Goal: Information Seeking & Learning: Learn about a topic

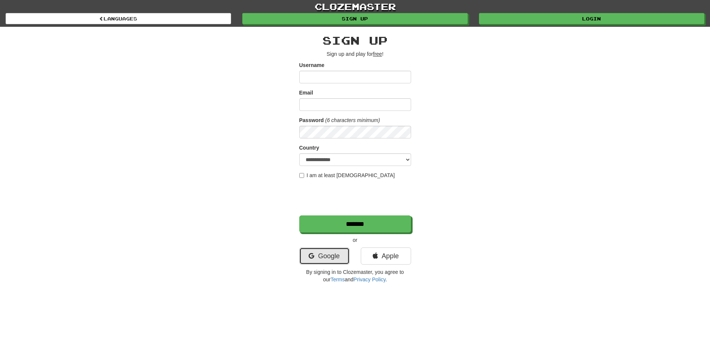
click at [322, 253] on link "Google" at bounding box center [324, 256] width 50 height 17
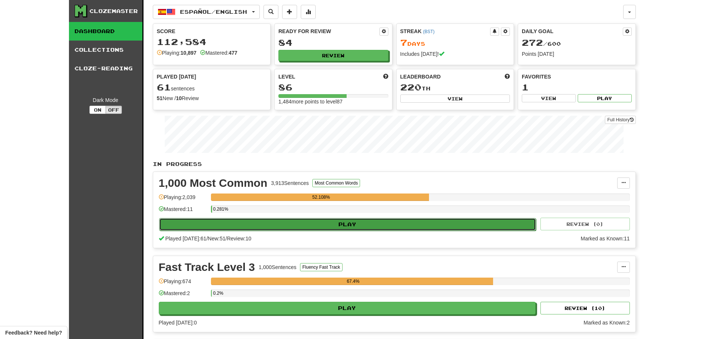
click at [317, 228] on button "Play" at bounding box center [347, 224] width 377 height 13
select select "**"
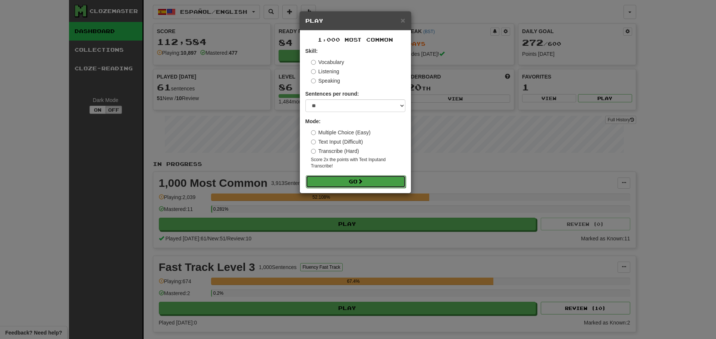
click at [345, 183] on button "Go" at bounding box center [356, 182] width 100 height 13
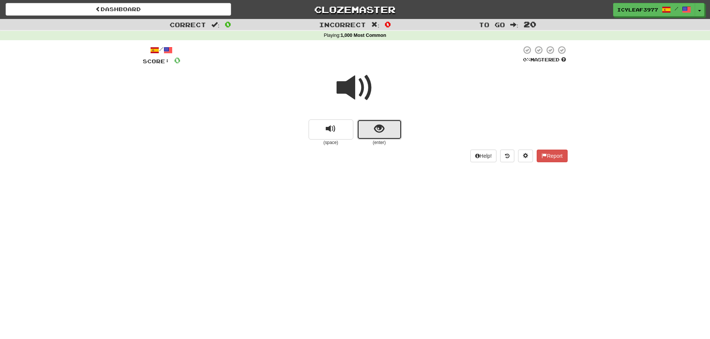
click at [375, 127] on span "show sentence" at bounding box center [379, 129] width 10 height 10
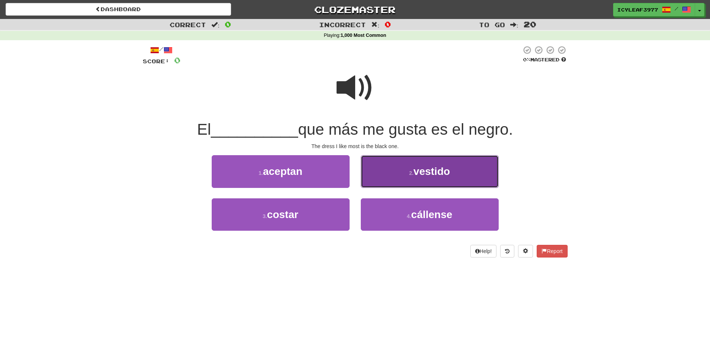
click at [397, 171] on button "2 . vestido" at bounding box center [430, 171] width 138 height 32
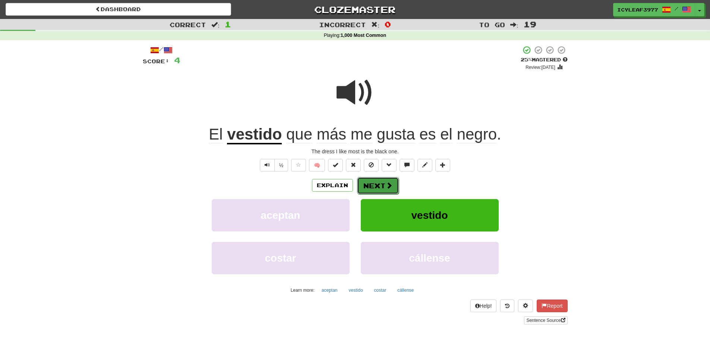
click at [382, 185] on button "Next" at bounding box center [378, 185] width 42 height 17
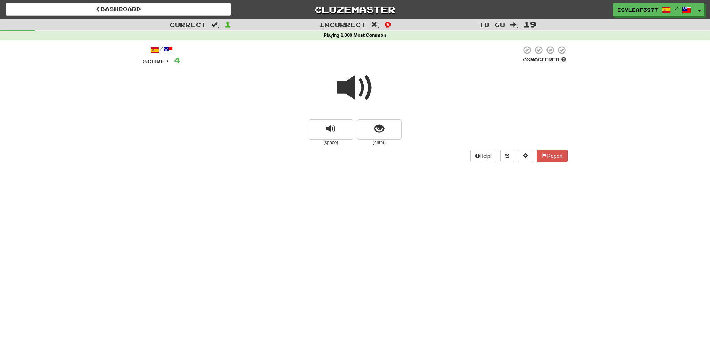
click at [348, 91] on span at bounding box center [355, 87] width 37 height 37
click at [374, 125] on button "show sentence" at bounding box center [379, 130] width 45 height 20
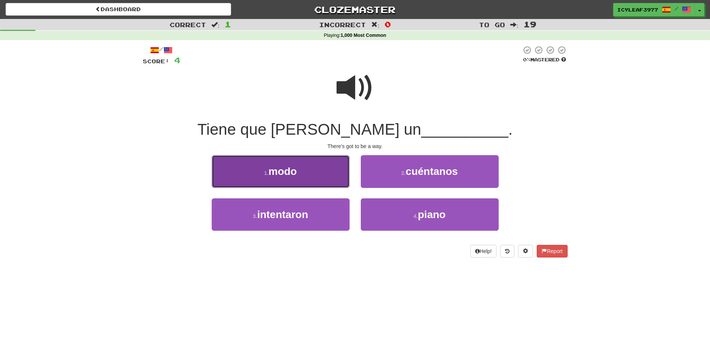
click at [336, 171] on button "1 . modo" at bounding box center [281, 171] width 138 height 32
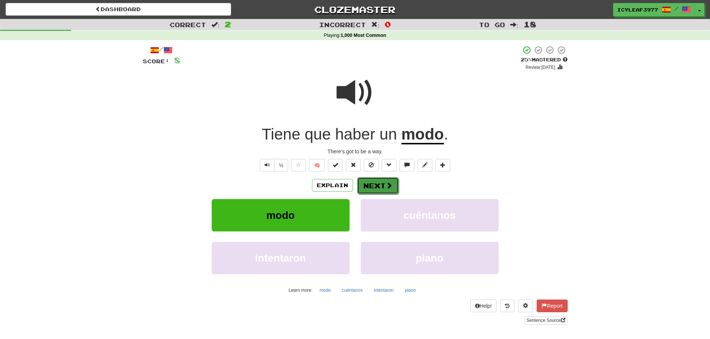
click at [378, 185] on button "Next" at bounding box center [378, 185] width 42 height 17
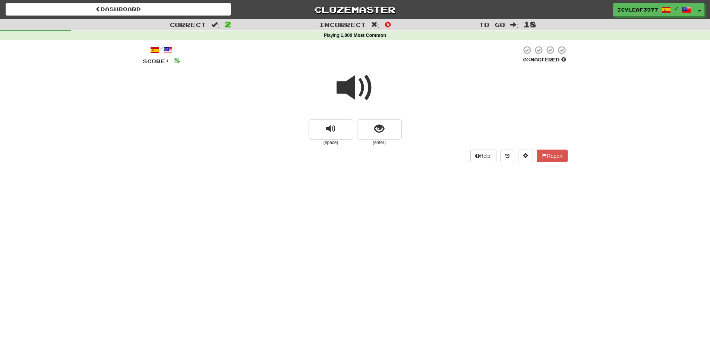
click at [362, 96] on span at bounding box center [355, 87] width 37 height 37
click at [377, 123] on button "show sentence" at bounding box center [379, 130] width 45 height 20
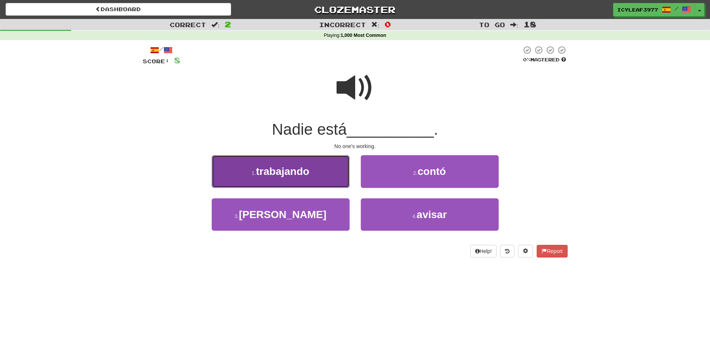
click at [316, 176] on button "1 . trabajando" at bounding box center [281, 171] width 138 height 32
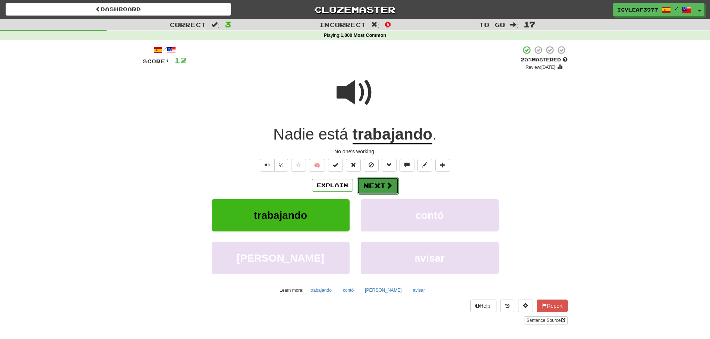
click at [367, 181] on button "Next" at bounding box center [378, 185] width 42 height 17
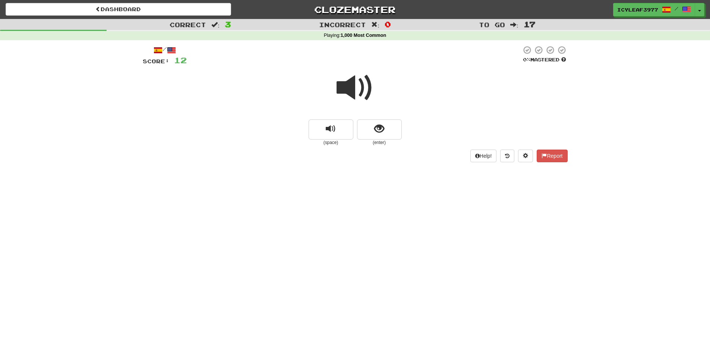
click at [346, 91] on span at bounding box center [355, 87] width 37 height 37
click at [345, 85] on span at bounding box center [355, 87] width 37 height 37
click at [372, 125] on button "show sentence" at bounding box center [379, 130] width 45 height 20
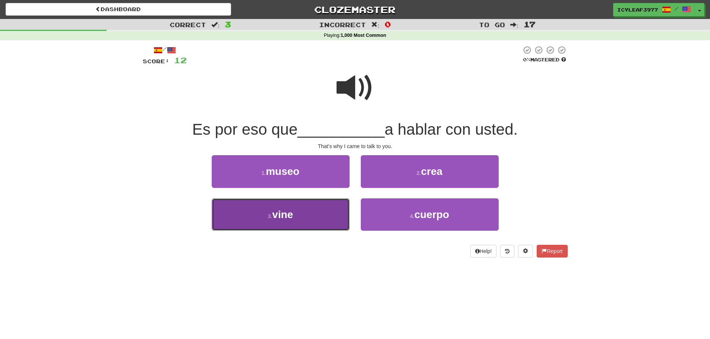
click at [297, 208] on button "3 . vine" at bounding box center [281, 215] width 138 height 32
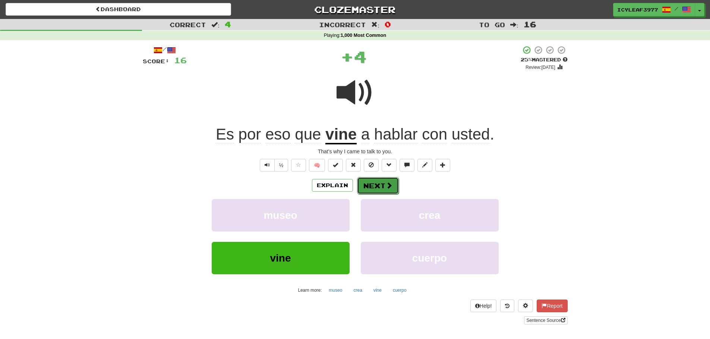
click at [384, 186] on button "Next" at bounding box center [378, 185] width 42 height 17
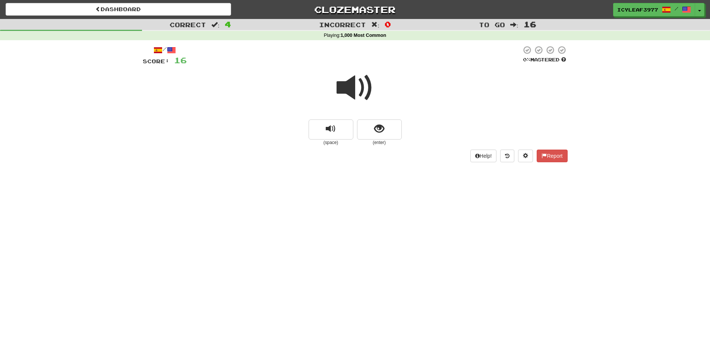
click at [384, 140] on small "(enter)" at bounding box center [379, 143] width 45 height 6
click at [381, 134] on span "show sentence" at bounding box center [379, 129] width 10 height 10
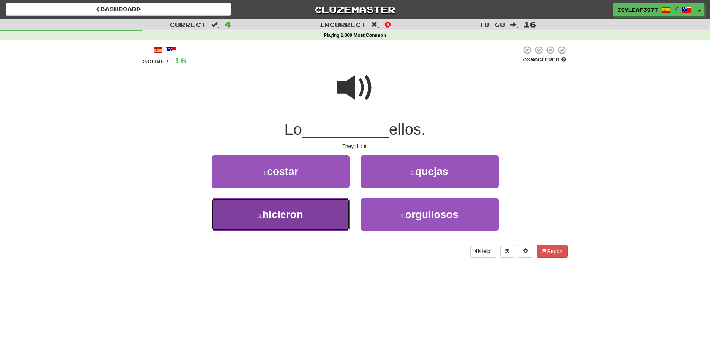
click at [313, 213] on button "3 . hicieron" at bounding box center [281, 215] width 138 height 32
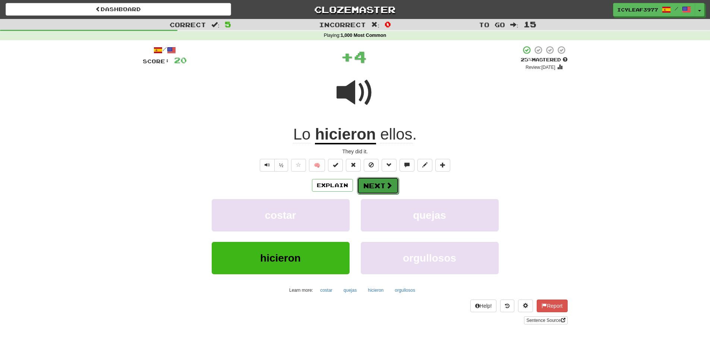
click at [370, 187] on button "Next" at bounding box center [378, 185] width 42 height 17
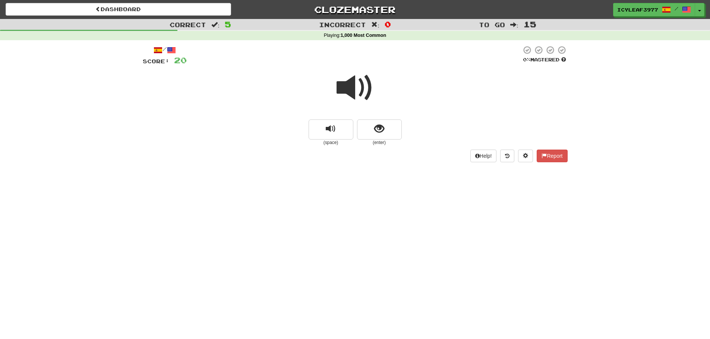
click at [353, 82] on span at bounding box center [355, 87] width 37 height 37
click at [353, 83] on span at bounding box center [355, 87] width 37 height 37
click at [355, 84] on span at bounding box center [355, 87] width 37 height 37
click at [383, 127] on span "show sentence" at bounding box center [379, 129] width 10 height 10
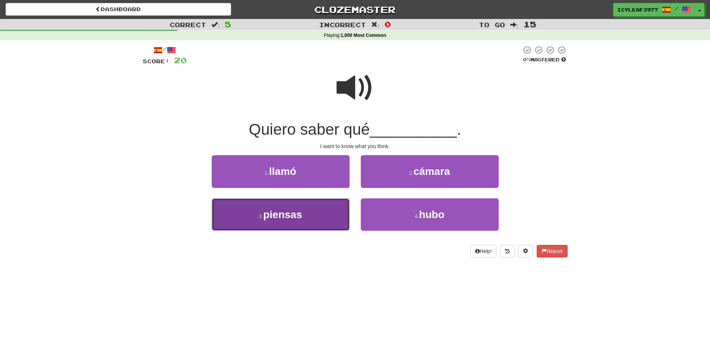
click at [323, 213] on button "3 . piensas" at bounding box center [281, 215] width 138 height 32
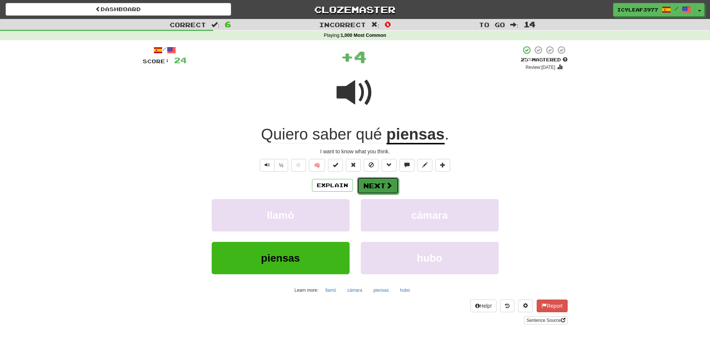
click at [371, 188] on button "Next" at bounding box center [378, 185] width 42 height 17
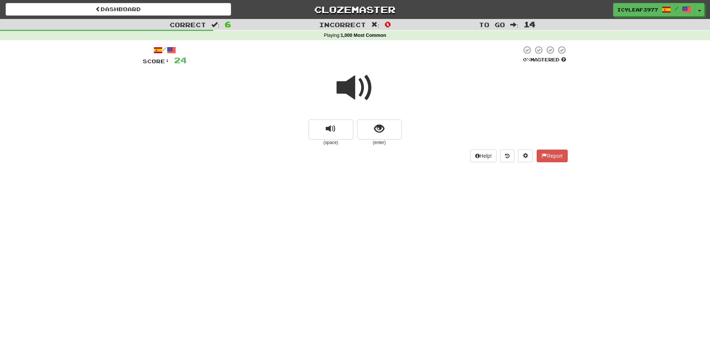
click at [345, 95] on span at bounding box center [355, 87] width 37 height 37
click at [387, 130] on button "show sentence" at bounding box center [379, 130] width 45 height 20
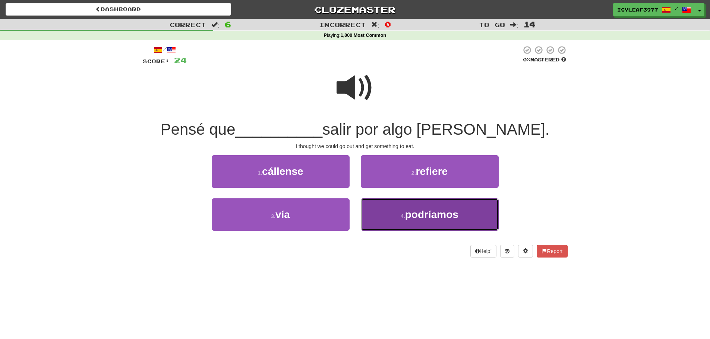
click at [397, 202] on button "4 . podríamos" at bounding box center [430, 215] width 138 height 32
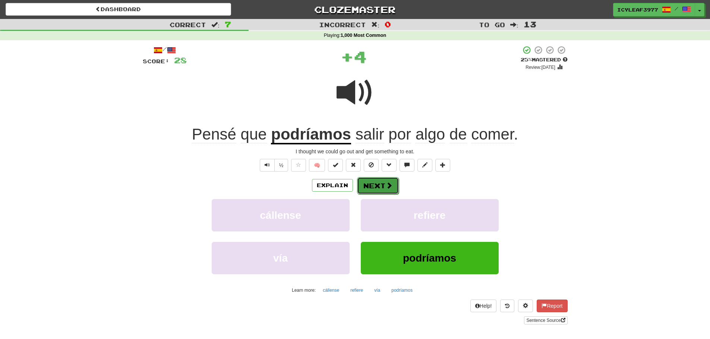
click at [382, 183] on button "Next" at bounding box center [378, 185] width 42 height 17
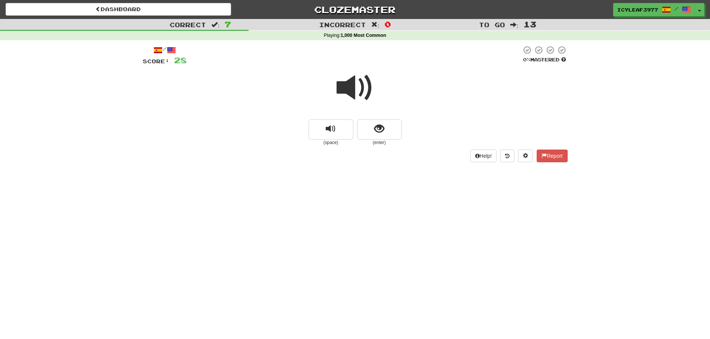
click at [347, 93] on span at bounding box center [355, 87] width 37 height 37
click at [374, 130] on span "show sentence" at bounding box center [379, 129] width 10 height 10
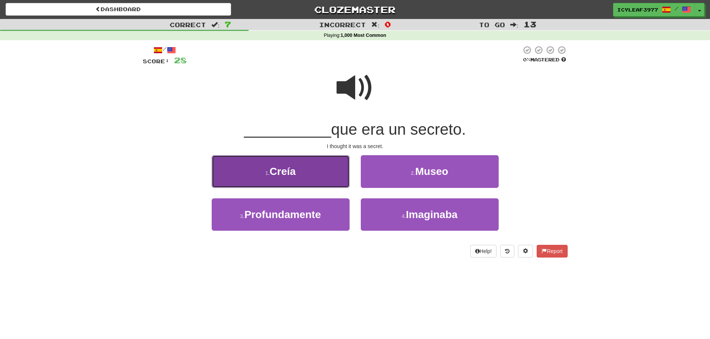
click at [307, 164] on button "1 . Creía" at bounding box center [281, 171] width 138 height 32
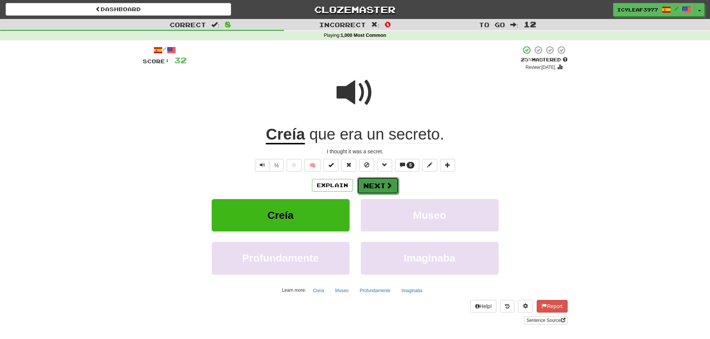
click at [377, 183] on button "Next" at bounding box center [378, 185] width 42 height 17
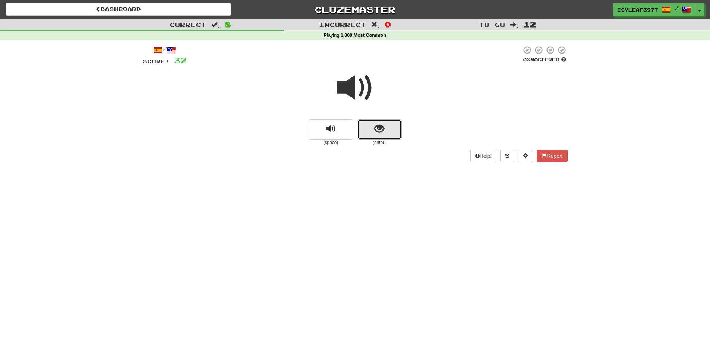
click at [367, 130] on button "show sentence" at bounding box center [379, 130] width 45 height 20
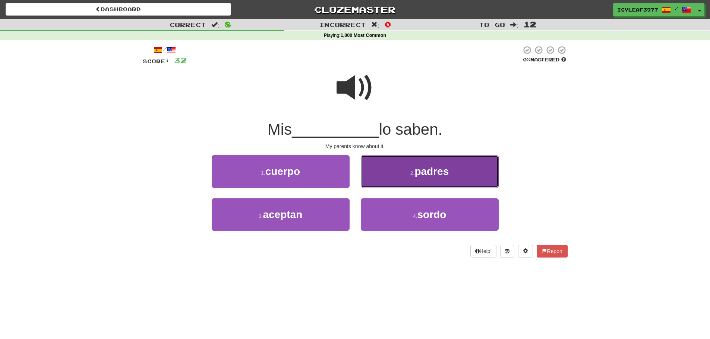
click at [374, 166] on button "2 . padres" at bounding box center [430, 171] width 138 height 32
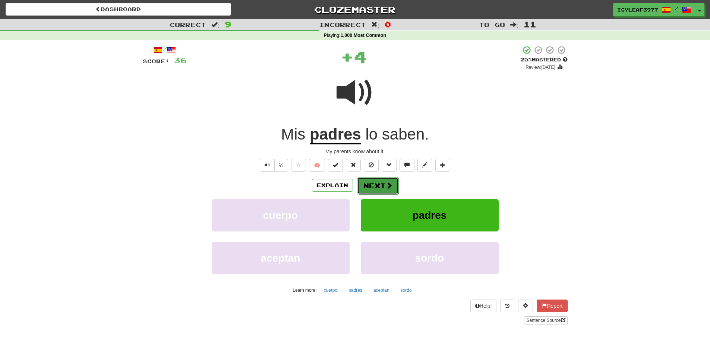
click at [383, 184] on button "Next" at bounding box center [378, 185] width 42 height 17
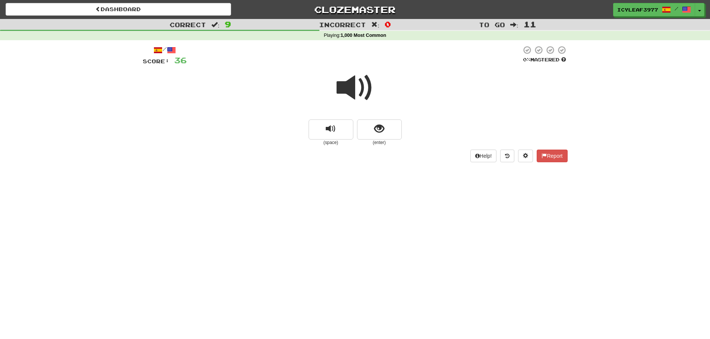
click at [347, 95] on span at bounding box center [355, 87] width 37 height 37
click at [372, 123] on button "show sentence" at bounding box center [379, 130] width 45 height 20
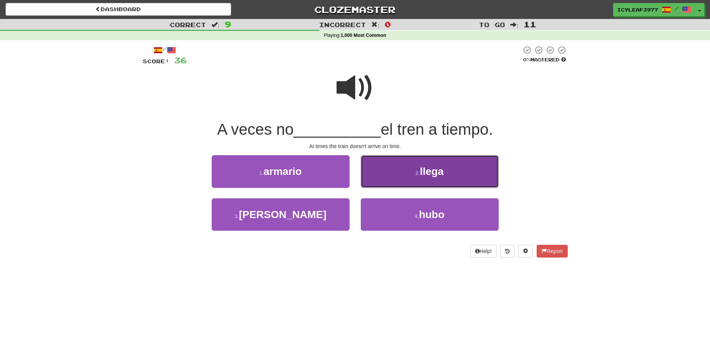
click at [396, 167] on button "2 . llega" at bounding box center [430, 171] width 138 height 32
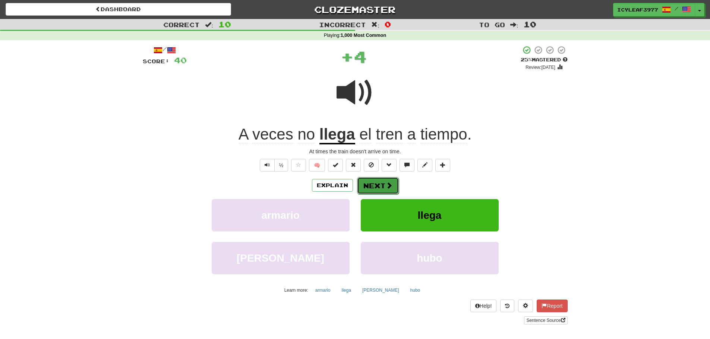
click at [372, 180] on button "Next" at bounding box center [378, 185] width 42 height 17
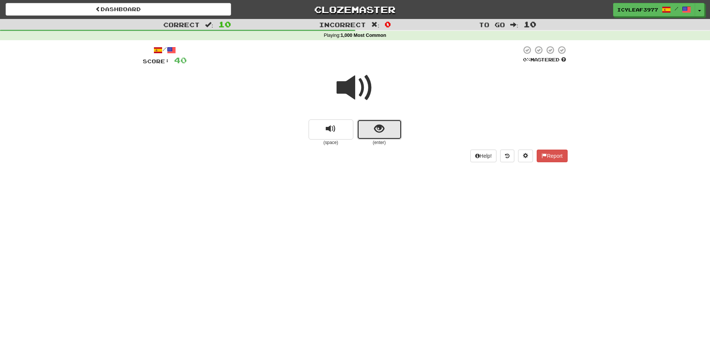
click at [375, 135] on button "show sentence" at bounding box center [379, 130] width 45 height 20
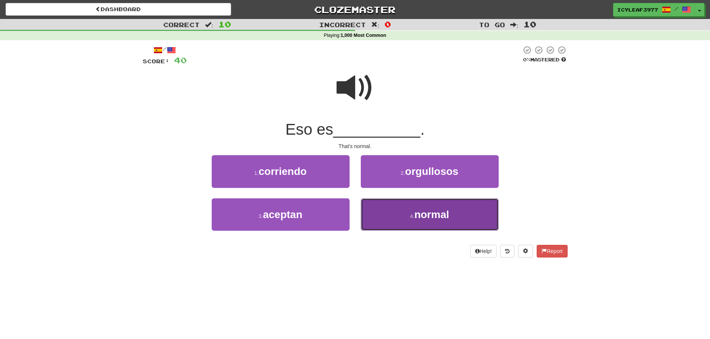
click at [389, 203] on button "4 . normal" at bounding box center [430, 215] width 138 height 32
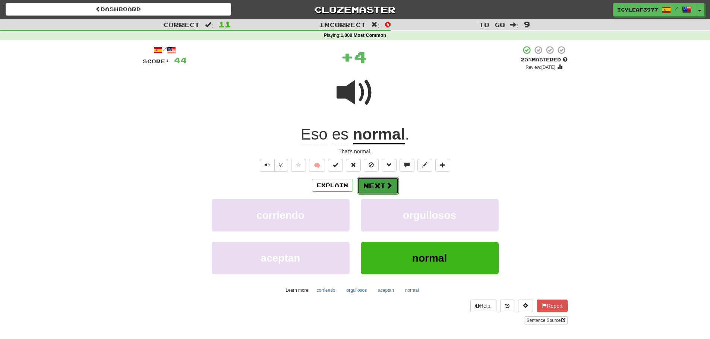
click at [382, 187] on button "Next" at bounding box center [378, 185] width 42 height 17
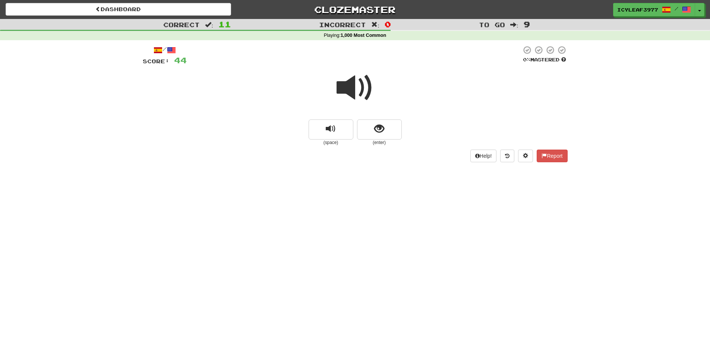
click at [348, 94] on span at bounding box center [355, 87] width 37 height 37
click at [375, 126] on span "show sentence" at bounding box center [379, 129] width 10 height 10
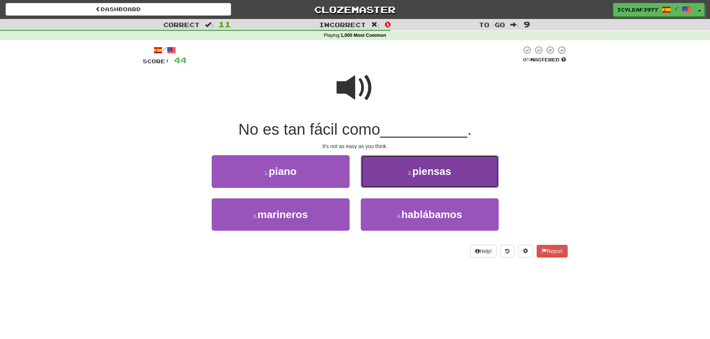
click at [390, 169] on button "2 . piensas" at bounding box center [430, 171] width 138 height 32
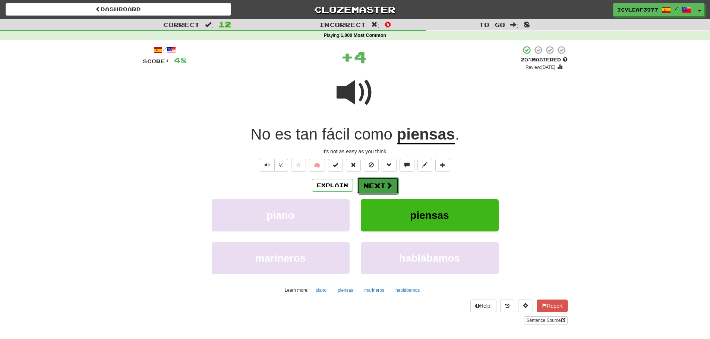
click at [373, 181] on button "Next" at bounding box center [378, 185] width 42 height 17
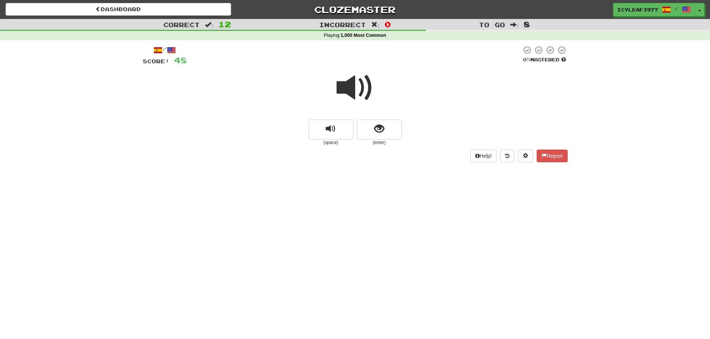
click at [357, 94] on span at bounding box center [355, 87] width 37 height 37
click at [375, 130] on span "show sentence" at bounding box center [379, 129] width 10 height 10
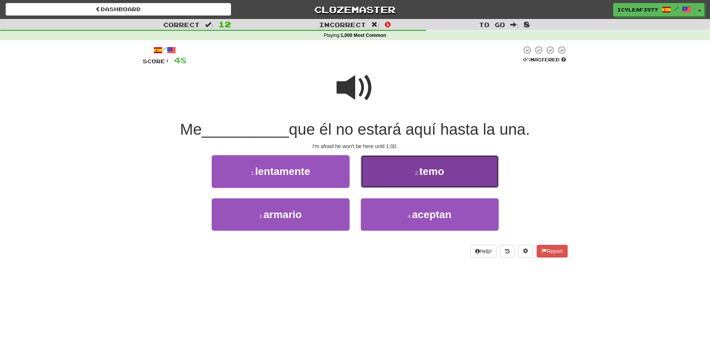
click at [398, 162] on button "2 . temo" at bounding box center [430, 171] width 138 height 32
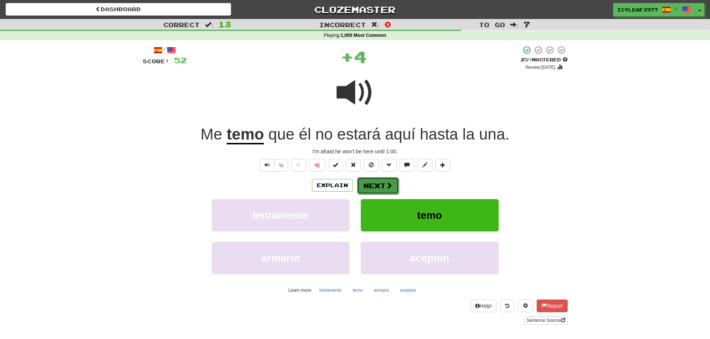
click at [383, 178] on button "Next" at bounding box center [378, 185] width 42 height 17
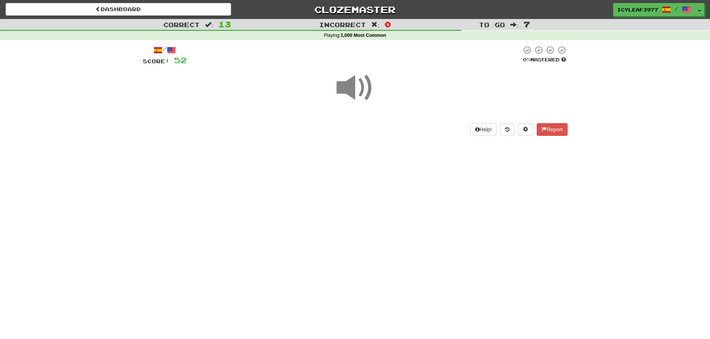
click at [382, 173] on div "Dashboard Clozemaster IcyLeaf3977 / Toggle Dropdown Dashboard Leaderboard Activ…" at bounding box center [355, 169] width 710 height 339
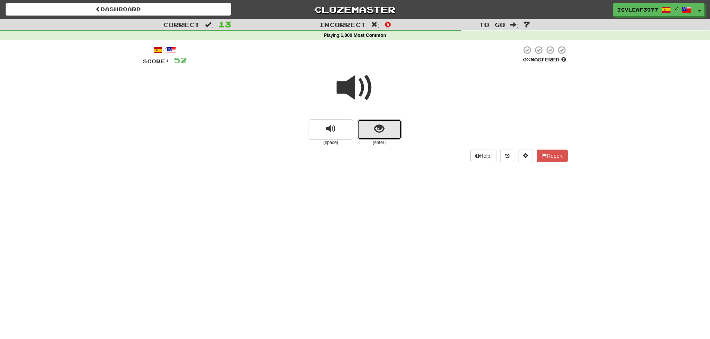
click at [373, 136] on button "show sentence" at bounding box center [379, 130] width 45 height 20
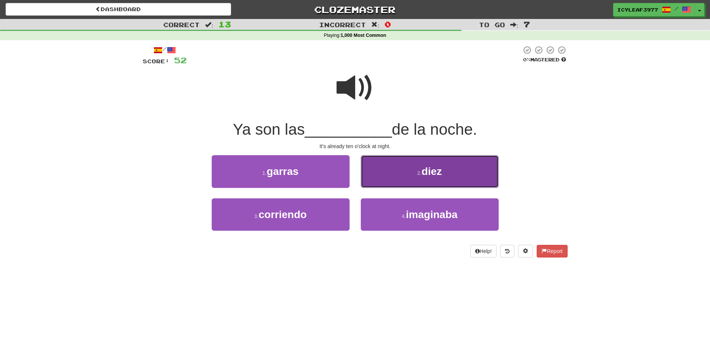
click at [382, 163] on button "2 . diez" at bounding box center [430, 171] width 138 height 32
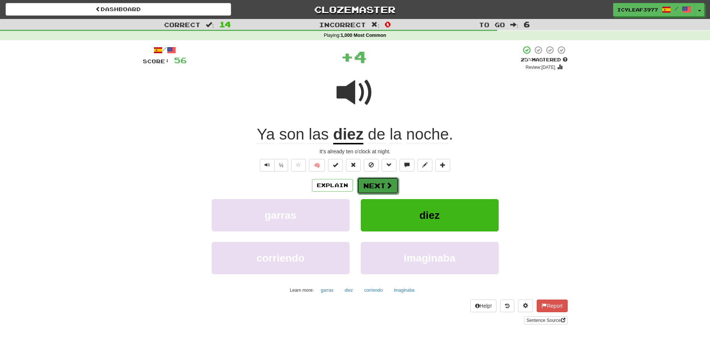
click at [372, 184] on button "Next" at bounding box center [378, 185] width 42 height 17
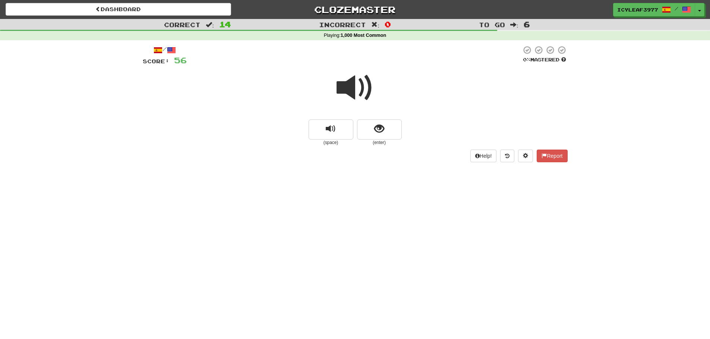
click at [354, 86] on span at bounding box center [355, 87] width 37 height 37
click at [373, 127] on button "show sentence" at bounding box center [379, 130] width 45 height 20
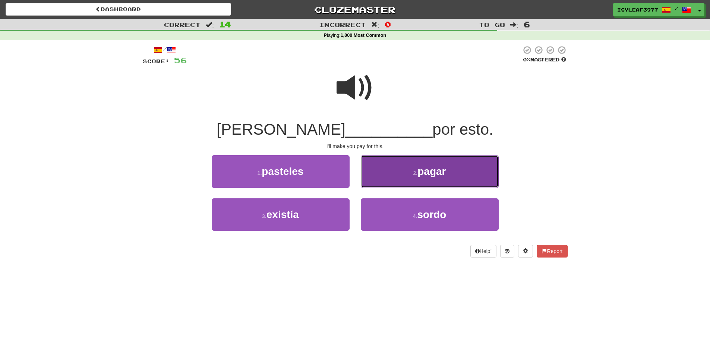
click at [372, 163] on button "2 . pagar" at bounding box center [430, 171] width 138 height 32
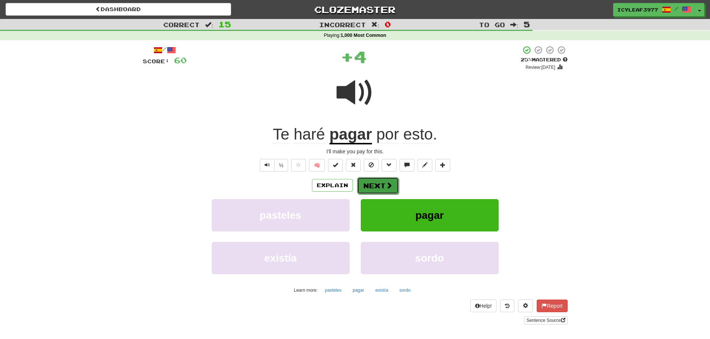
click at [377, 190] on button "Next" at bounding box center [378, 185] width 42 height 17
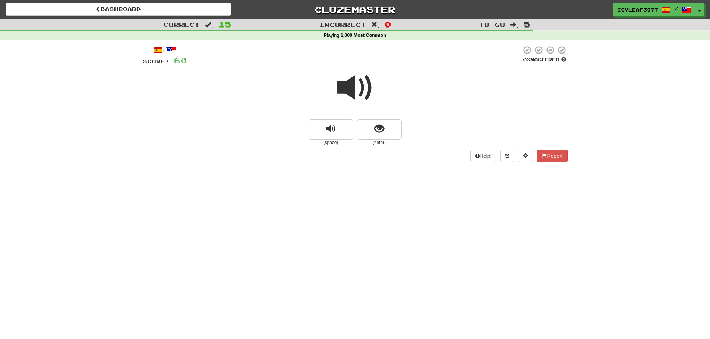
click at [354, 98] on span at bounding box center [355, 87] width 37 height 37
click at [368, 123] on button "show sentence" at bounding box center [379, 130] width 45 height 20
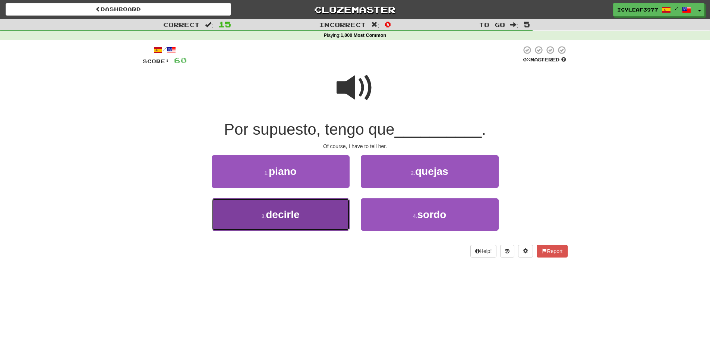
click at [325, 208] on button "3 . decirle" at bounding box center [281, 215] width 138 height 32
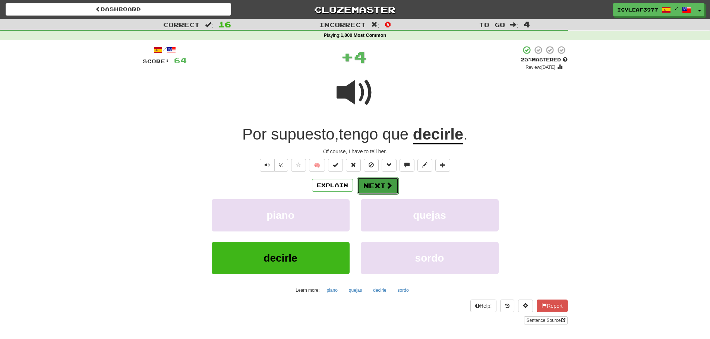
click at [380, 184] on button "Next" at bounding box center [378, 185] width 42 height 17
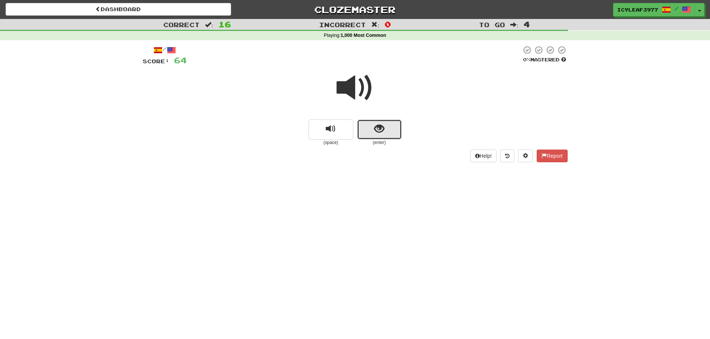
click at [378, 136] on button "show sentence" at bounding box center [379, 130] width 45 height 20
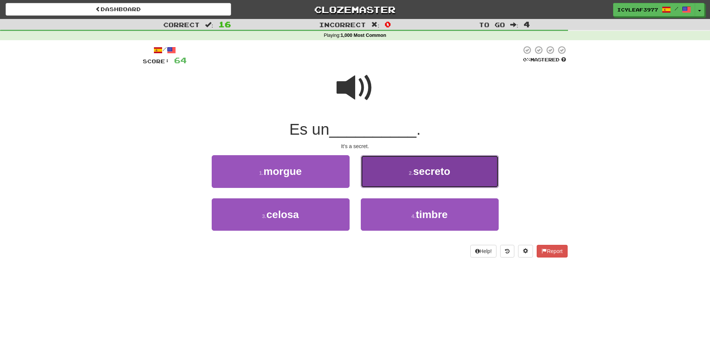
click at [383, 174] on button "2 . secreto" at bounding box center [430, 171] width 138 height 32
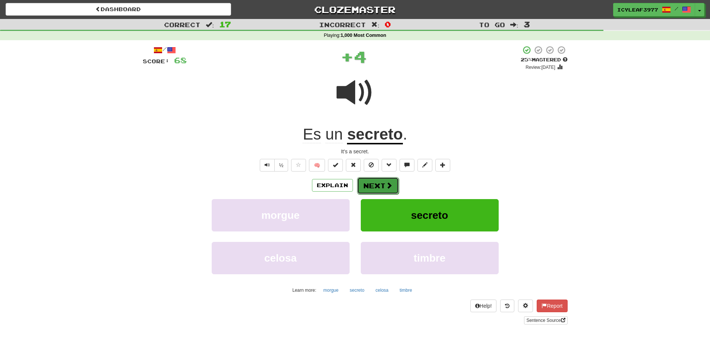
click at [378, 183] on button "Next" at bounding box center [378, 185] width 42 height 17
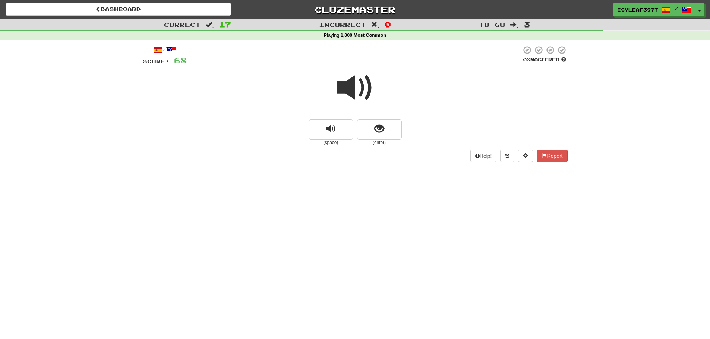
click at [352, 94] on span at bounding box center [355, 87] width 37 height 37
click at [378, 130] on span "show sentence" at bounding box center [379, 129] width 10 height 10
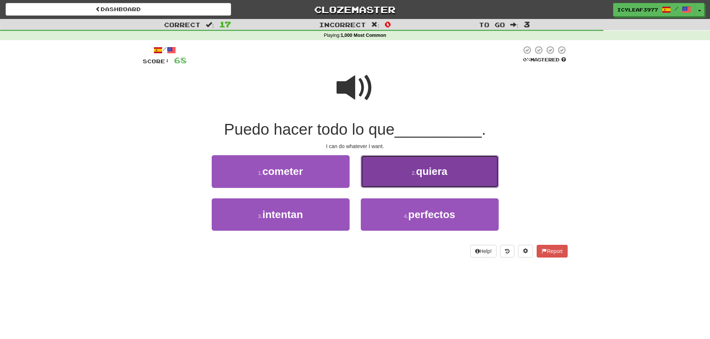
click at [382, 166] on button "2 . quiera" at bounding box center [430, 171] width 138 height 32
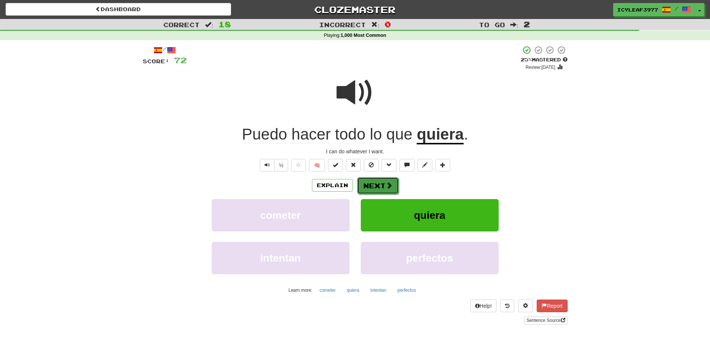
click at [370, 180] on button "Next" at bounding box center [378, 185] width 42 height 17
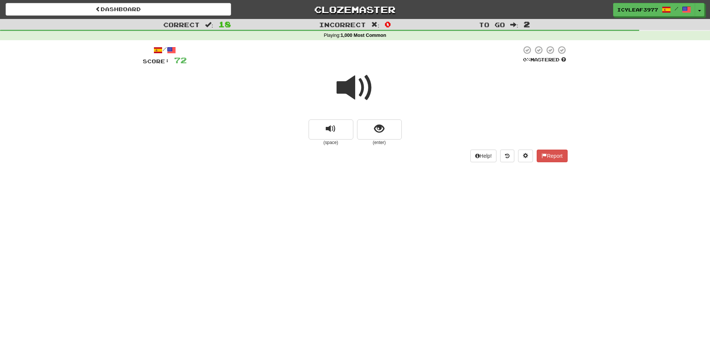
click at [352, 94] on span at bounding box center [355, 87] width 37 height 37
click at [374, 124] on span "show sentence" at bounding box center [379, 129] width 10 height 10
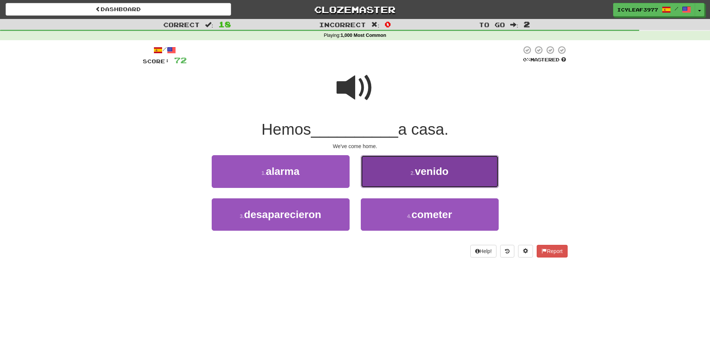
click at [380, 167] on button "2 . venido" at bounding box center [430, 171] width 138 height 32
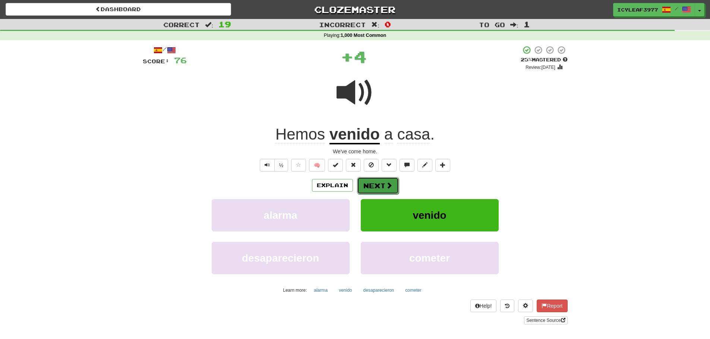
click at [376, 184] on button "Next" at bounding box center [378, 185] width 42 height 17
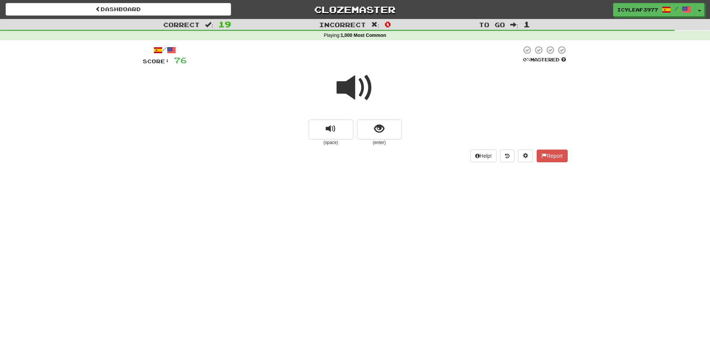
click at [354, 93] on span at bounding box center [355, 87] width 37 height 37
click at [375, 134] on span "show sentence" at bounding box center [379, 129] width 10 height 10
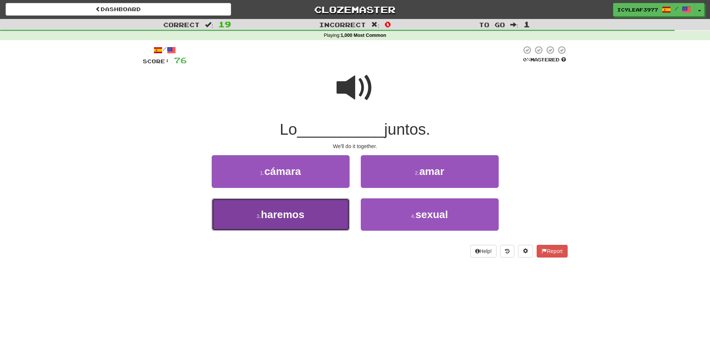
click at [322, 211] on button "3 . haremos" at bounding box center [281, 215] width 138 height 32
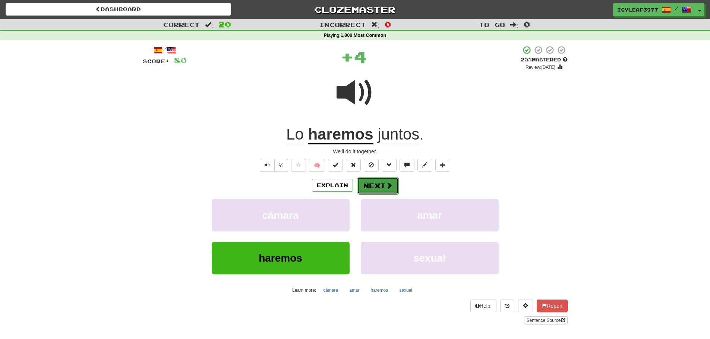
click at [372, 182] on button "Next" at bounding box center [378, 185] width 42 height 17
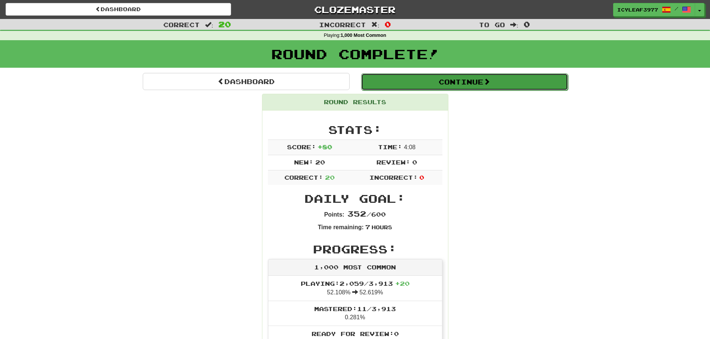
click at [395, 84] on button "Continue" at bounding box center [464, 81] width 207 height 17
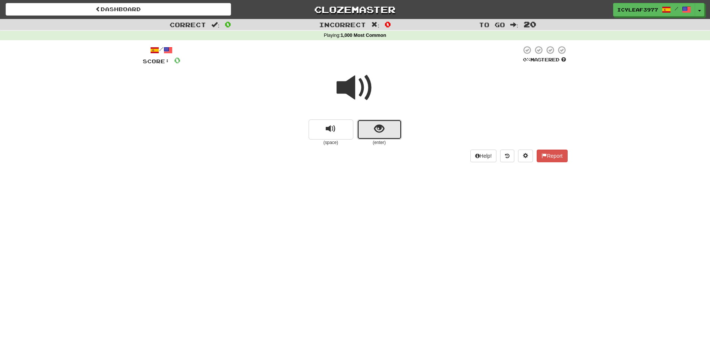
click at [367, 124] on button "show sentence" at bounding box center [379, 130] width 45 height 20
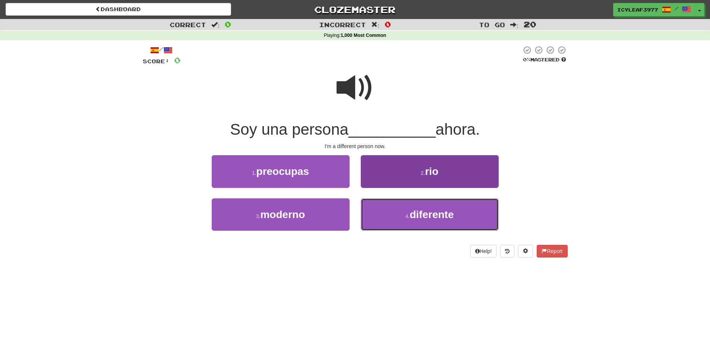
click at [394, 214] on button "4 . diferente" at bounding box center [430, 215] width 138 height 32
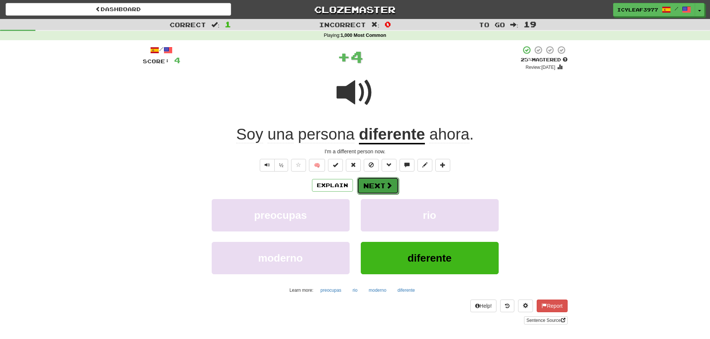
click at [375, 182] on button "Next" at bounding box center [378, 185] width 42 height 17
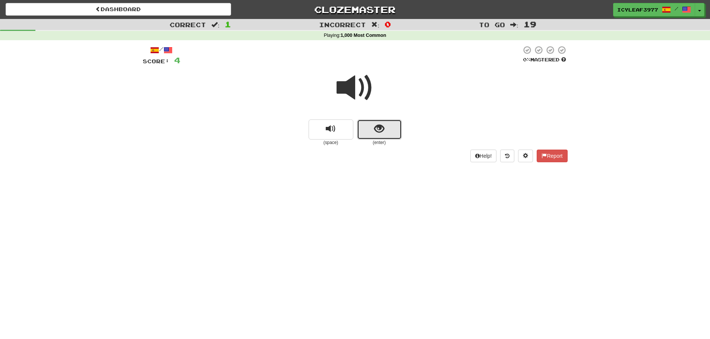
click at [370, 130] on button "show sentence" at bounding box center [379, 130] width 45 height 20
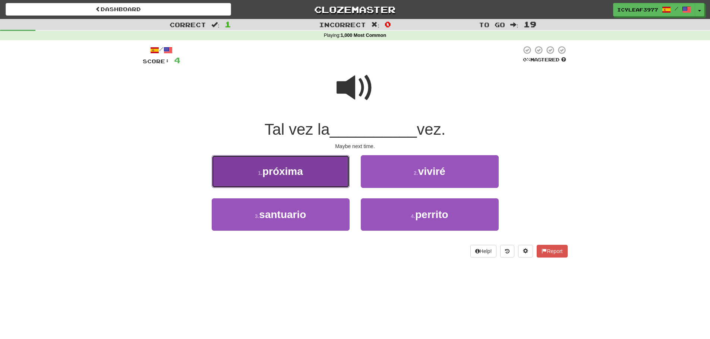
click at [320, 171] on button "1 . próxima" at bounding box center [281, 171] width 138 height 32
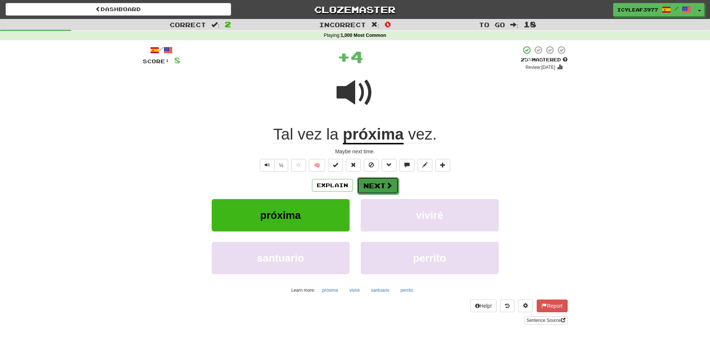
click at [384, 184] on button "Next" at bounding box center [378, 185] width 42 height 17
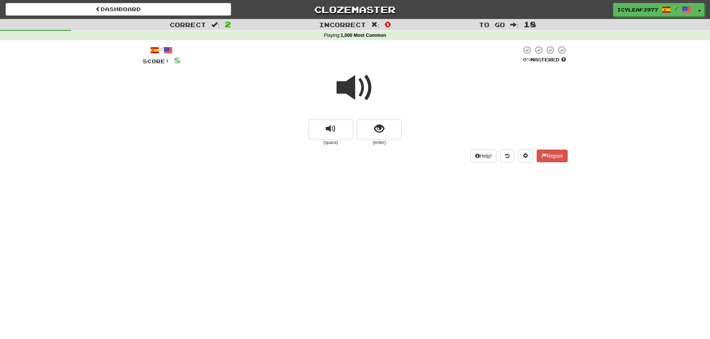
click at [344, 92] on span at bounding box center [355, 87] width 37 height 37
click at [386, 134] on button "show sentence" at bounding box center [379, 130] width 45 height 20
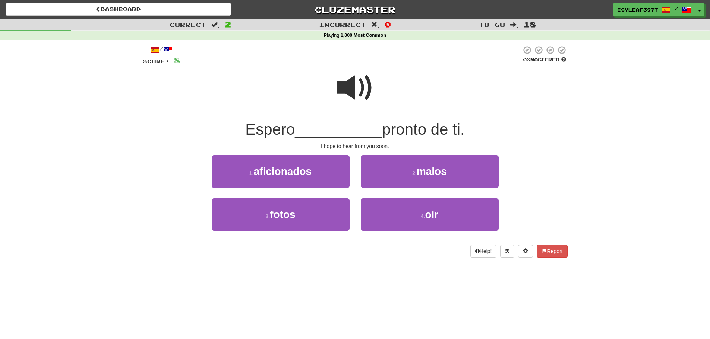
click at [354, 95] on span at bounding box center [355, 87] width 37 height 37
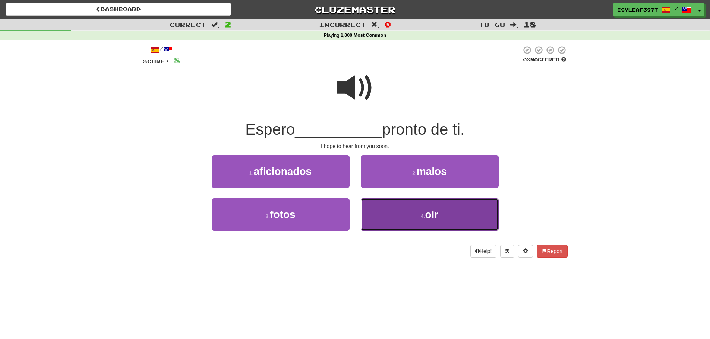
click at [420, 204] on button "4 . oír" at bounding box center [430, 215] width 138 height 32
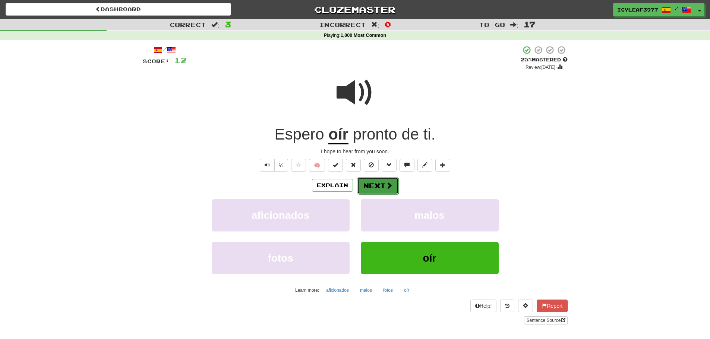
click at [375, 181] on button "Next" at bounding box center [378, 185] width 42 height 17
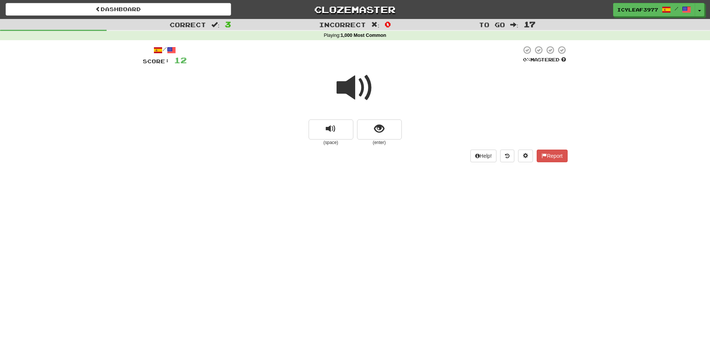
click at [357, 96] on span at bounding box center [355, 87] width 37 height 37
click at [376, 120] on button "show sentence" at bounding box center [379, 130] width 45 height 20
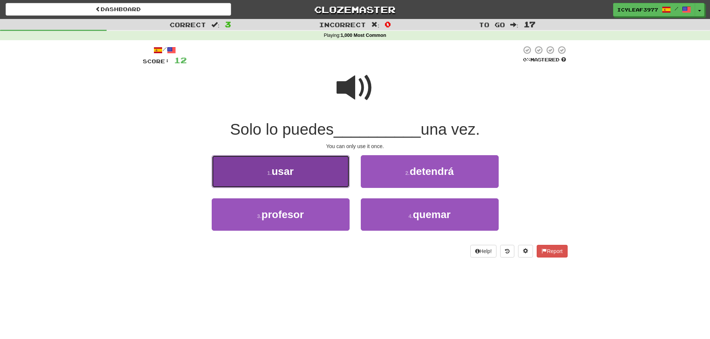
click at [303, 168] on button "1 . usar" at bounding box center [281, 171] width 138 height 32
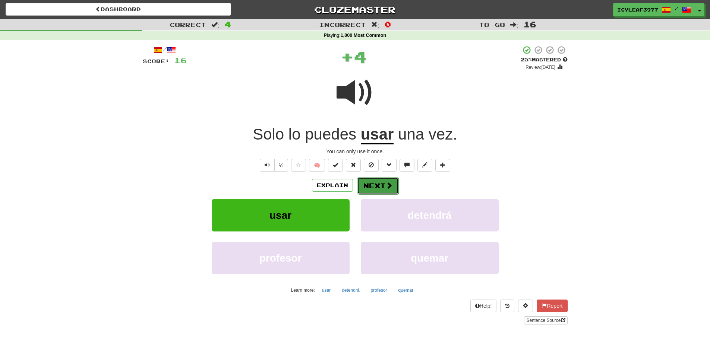
click at [374, 185] on button "Next" at bounding box center [378, 185] width 42 height 17
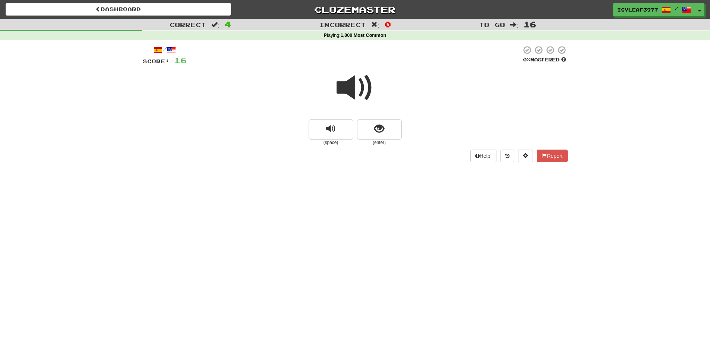
click at [351, 92] on span at bounding box center [355, 87] width 37 height 37
click at [378, 129] on span "show sentence" at bounding box center [379, 129] width 10 height 10
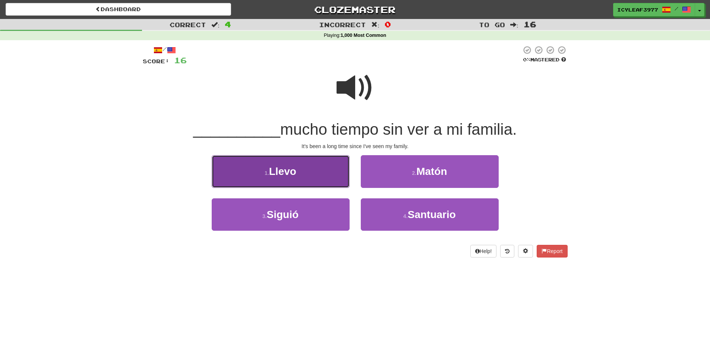
click at [312, 172] on button "1 . Llevo" at bounding box center [281, 171] width 138 height 32
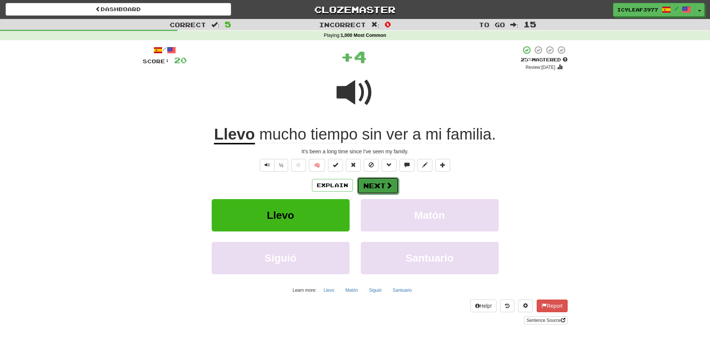
click at [367, 184] on button "Next" at bounding box center [378, 185] width 42 height 17
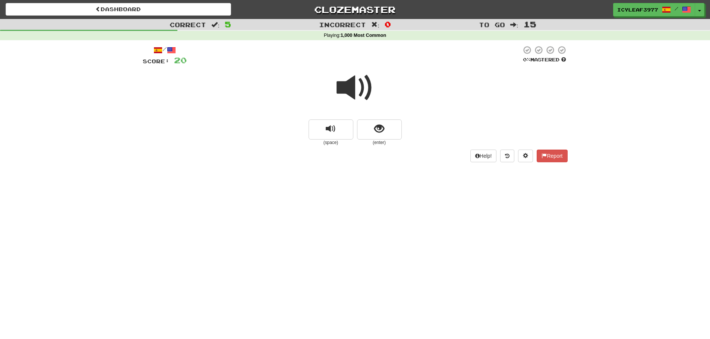
click at [343, 89] on span at bounding box center [355, 87] width 37 height 37
click at [367, 121] on button "show sentence" at bounding box center [379, 130] width 45 height 20
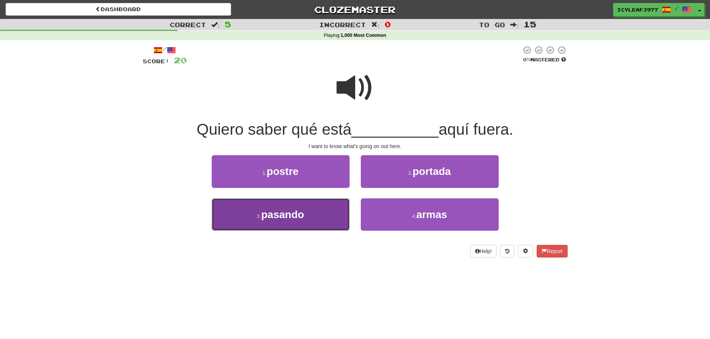
click at [301, 214] on span "pasando" at bounding box center [282, 215] width 43 height 12
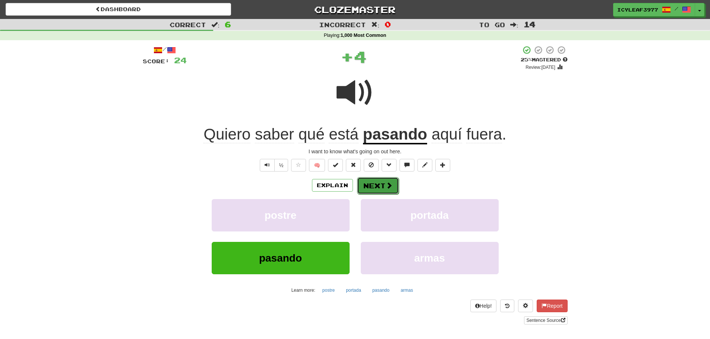
click at [367, 183] on button "Next" at bounding box center [378, 185] width 42 height 17
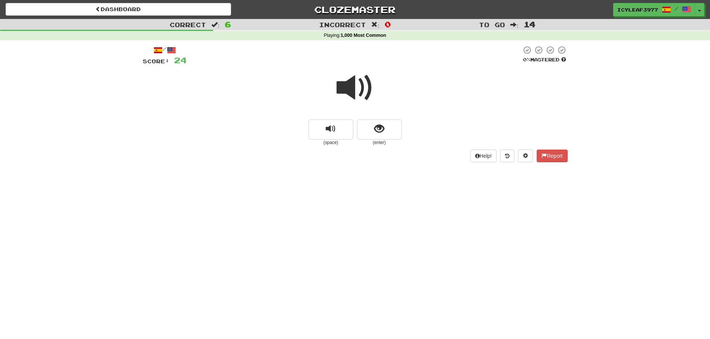
click at [347, 94] on span at bounding box center [355, 87] width 37 height 37
click at [376, 133] on span "show sentence" at bounding box center [379, 129] width 10 height 10
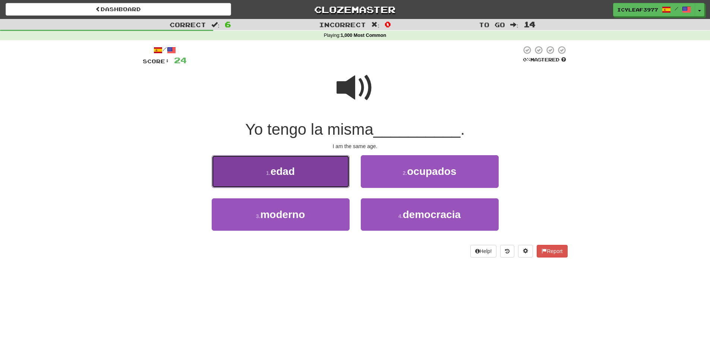
click at [299, 167] on button "1 . edad" at bounding box center [281, 171] width 138 height 32
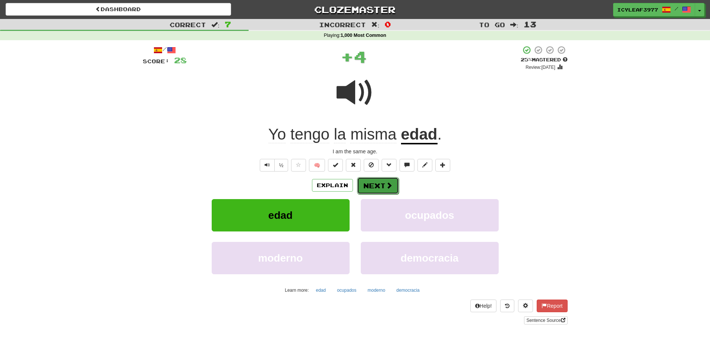
click at [368, 183] on button "Next" at bounding box center [378, 185] width 42 height 17
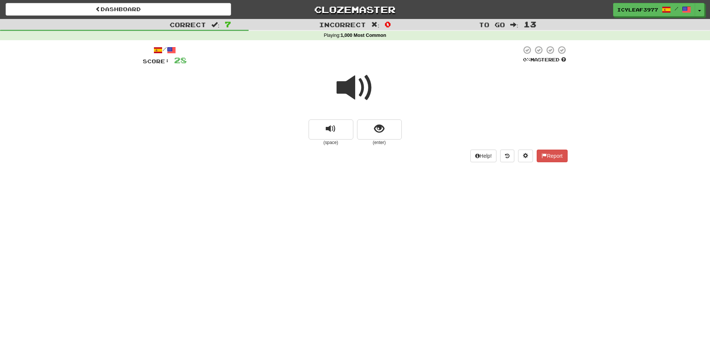
click at [344, 93] on span at bounding box center [355, 87] width 37 height 37
click at [372, 130] on button "show sentence" at bounding box center [379, 130] width 45 height 20
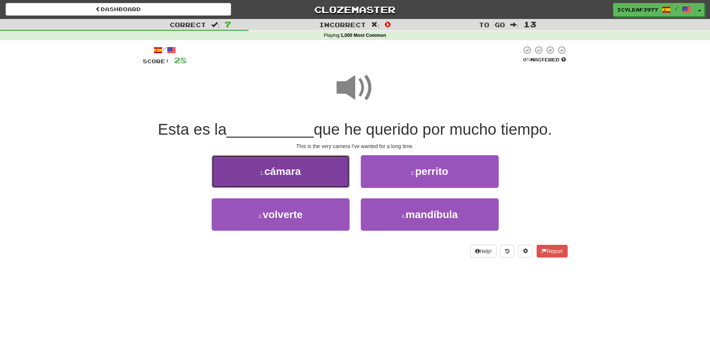
click at [282, 166] on span "cámara" at bounding box center [282, 172] width 37 height 12
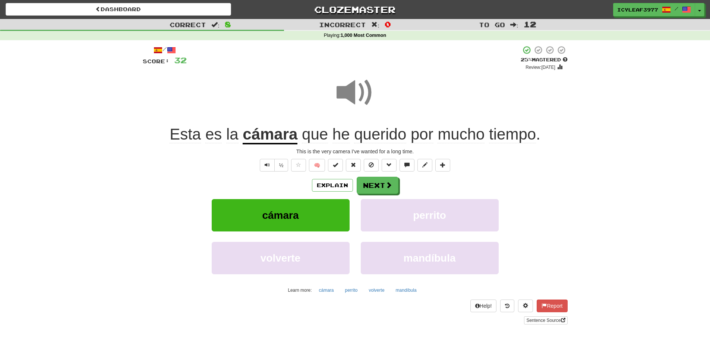
click at [373, 136] on span "querido" at bounding box center [380, 135] width 52 height 18
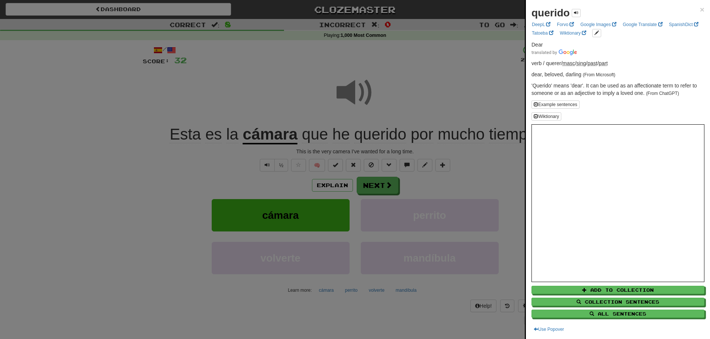
click at [693, 8] on div "querido ×" at bounding box center [617, 13] width 173 height 15
click at [700, 10] on span "×" at bounding box center [702, 9] width 4 height 9
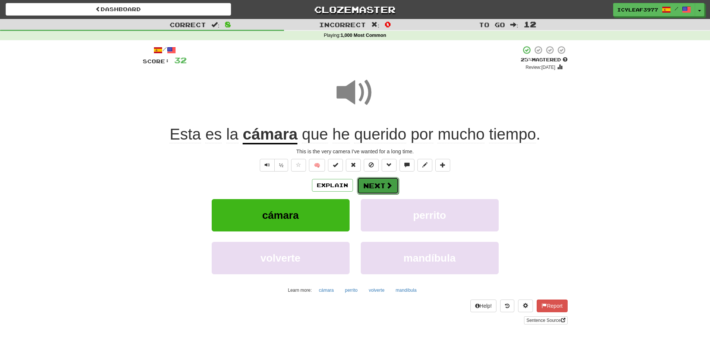
click at [369, 185] on button "Next" at bounding box center [378, 185] width 42 height 17
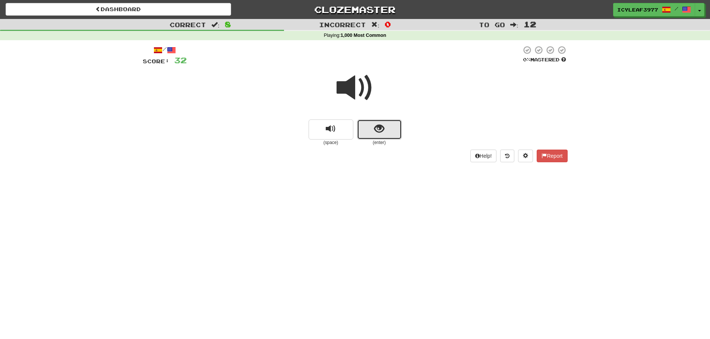
click at [376, 123] on button "show sentence" at bounding box center [379, 130] width 45 height 20
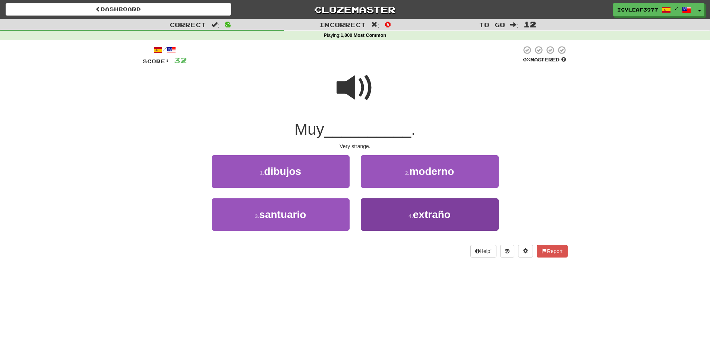
click at [392, 199] on div "1 . dibujos 2 . moderno 3 . santuario 4 . extraño" at bounding box center [355, 198] width 436 height 86
click at [391, 208] on button "4 . extraño" at bounding box center [430, 215] width 138 height 32
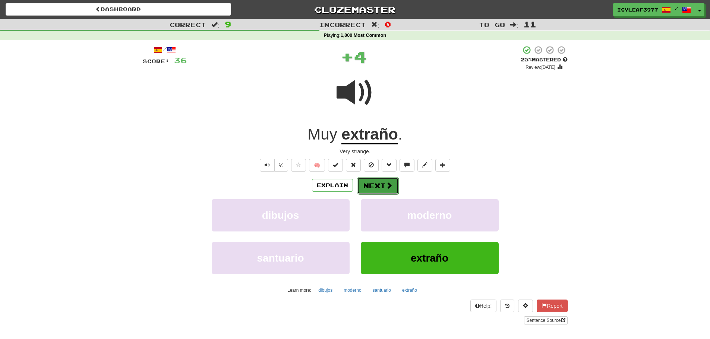
click at [379, 186] on button "Next" at bounding box center [378, 185] width 42 height 17
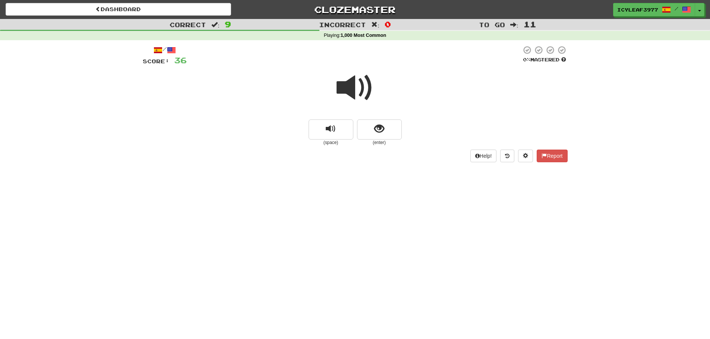
click at [353, 92] on span at bounding box center [355, 87] width 37 height 37
click at [370, 127] on button "show sentence" at bounding box center [379, 130] width 45 height 20
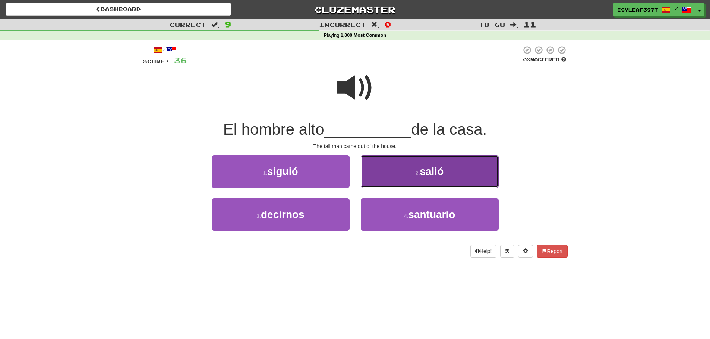
click at [407, 172] on button "2 . salió" at bounding box center [430, 171] width 138 height 32
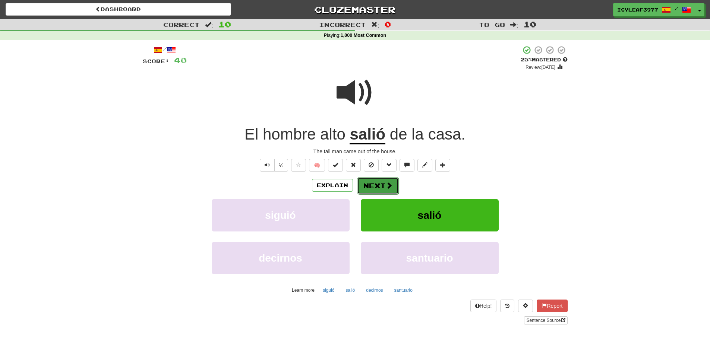
click at [387, 184] on span at bounding box center [389, 185] width 7 height 7
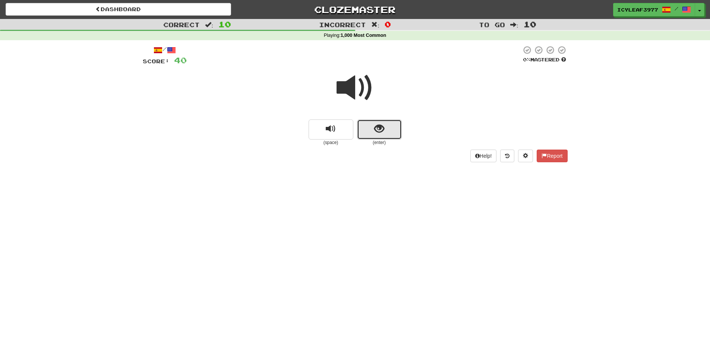
click at [381, 130] on span "show sentence" at bounding box center [379, 129] width 10 height 10
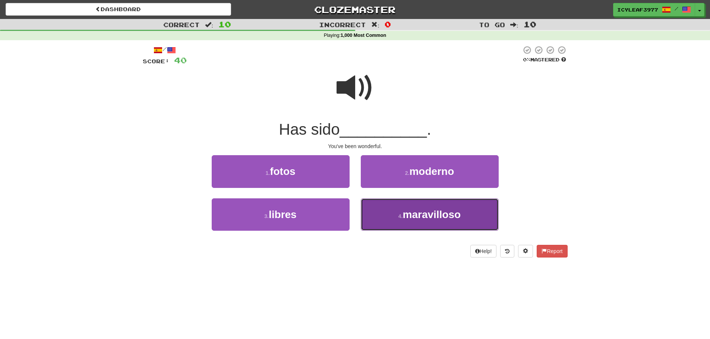
click at [382, 211] on button "4 . maravilloso" at bounding box center [430, 215] width 138 height 32
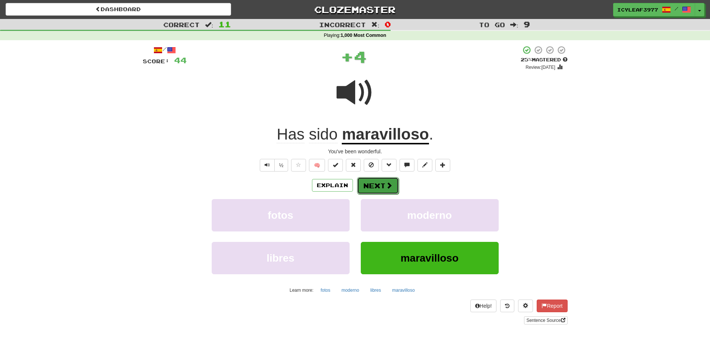
click at [380, 187] on button "Next" at bounding box center [378, 185] width 42 height 17
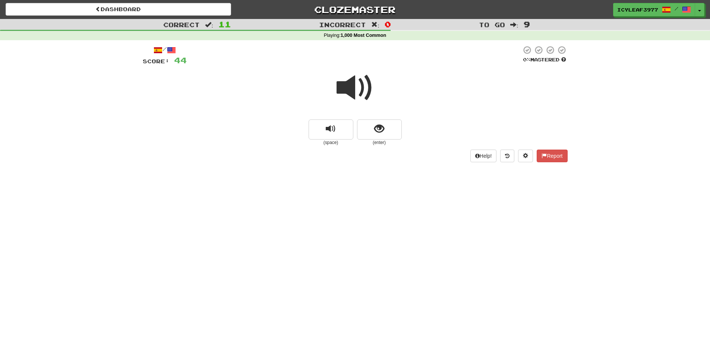
click at [359, 95] on span at bounding box center [355, 87] width 37 height 37
click at [371, 127] on button "show sentence" at bounding box center [379, 130] width 45 height 20
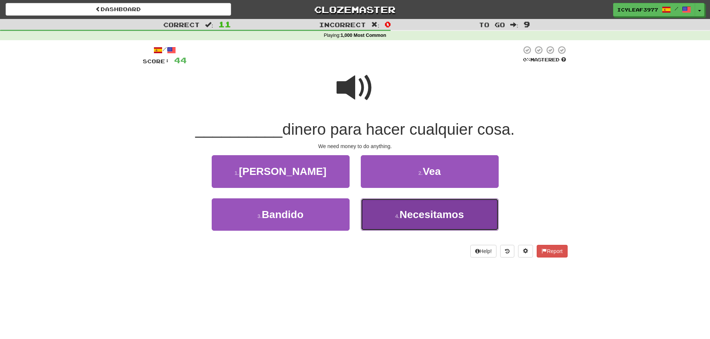
click at [405, 209] on span "Necesitamos" at bounding box center [431, 215] width 64 height 12
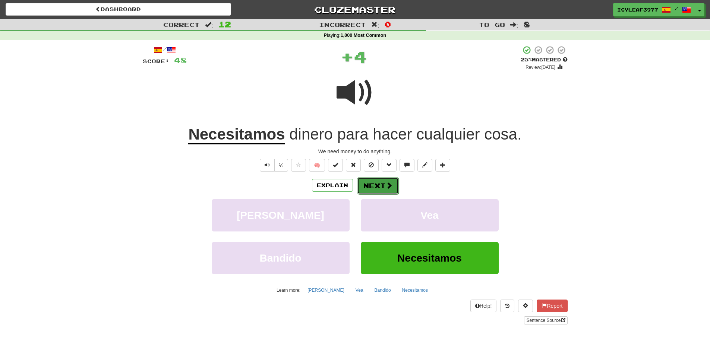
click at [383, 187] on button "Next" at bounding box center [378, 185] width 42 height 17
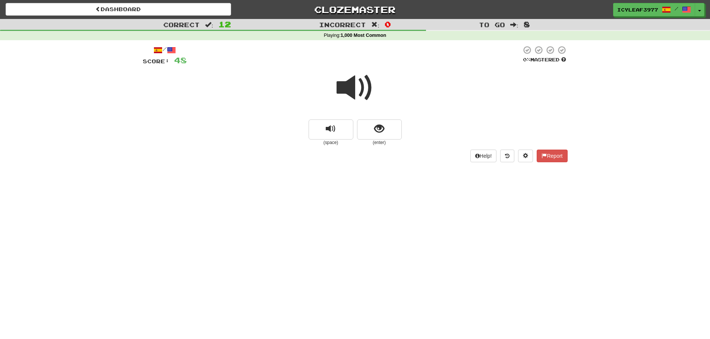
click at [361, 91] on span at bounding box center [355, 87] width 37 height 37
click at [375, 126] on span "show sentence" at bounding box center [379, 129] width 10 height 10
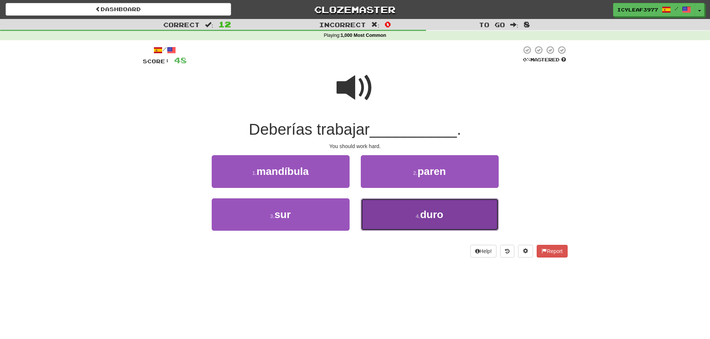
click at [380, 206] on button "4 . duro" at bounding box center [430, 215] width 138 height 32
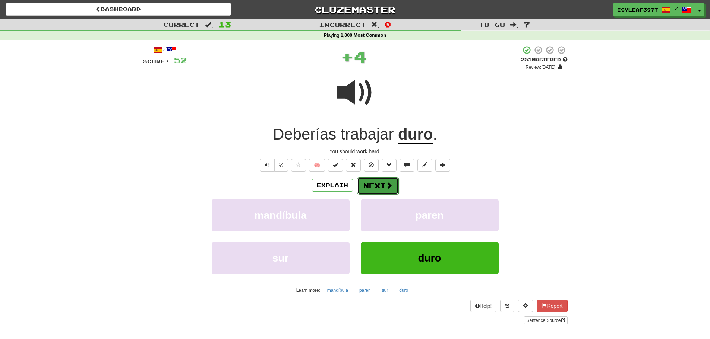
click at [378, 185] on button "Next" at bounding box center [378, 185] width 42 height 17
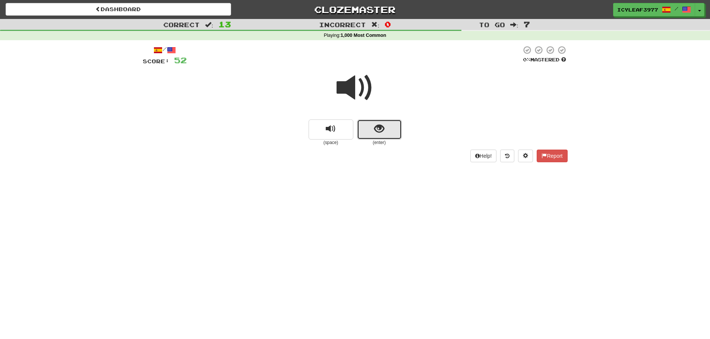
click at [377, 133] on span "show sentence" at bounding box center [379, 129] width 10 height 10
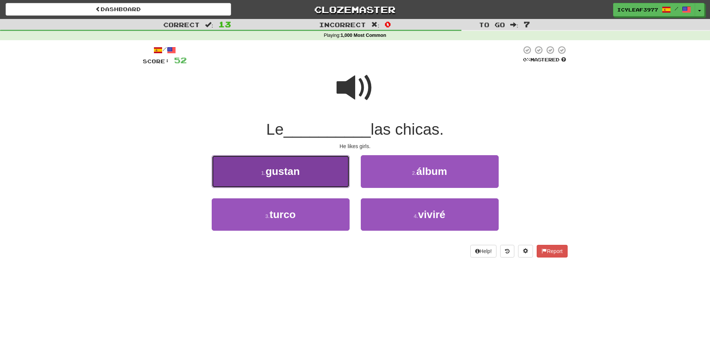
click at [327, 180] on button "1 . gustan" at bounding box center [281, 171] width 138 height 32
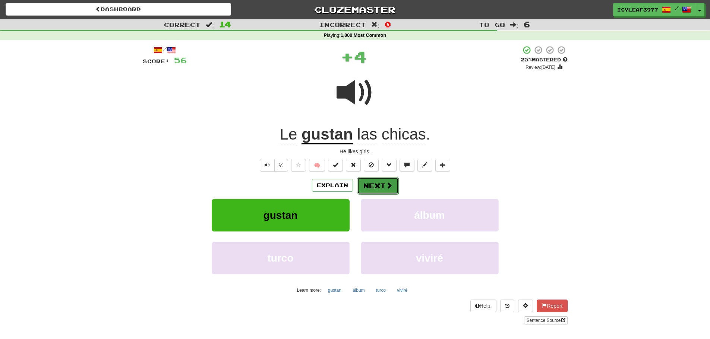
click at [366, 184] on button "Next" at bounding box center [378, 185] width 42 height 17
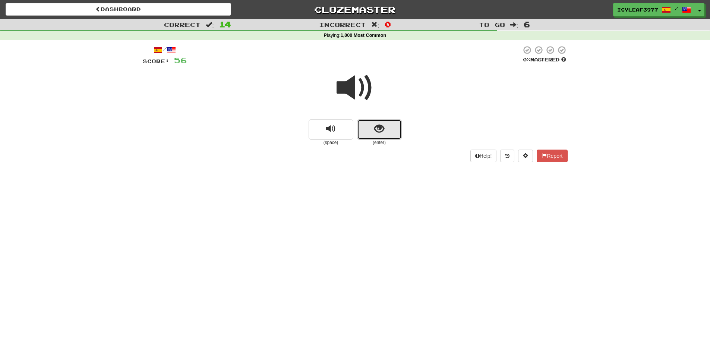
click at [365, 132] on button "show sentence" at bounding box center [379, 130] width 45 height 20
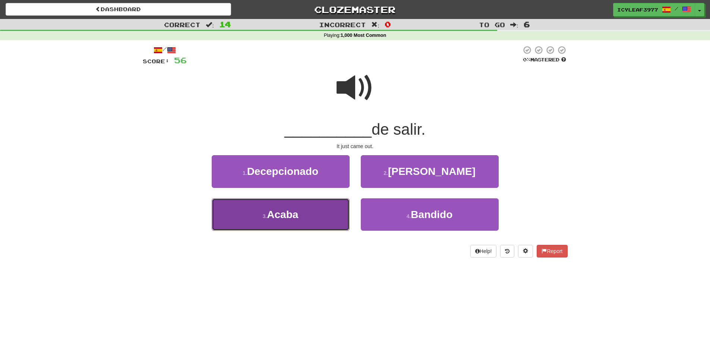
click at [323, 203] on button "3 . Acaba" at bounding box center [281, 215] width 138 height 32
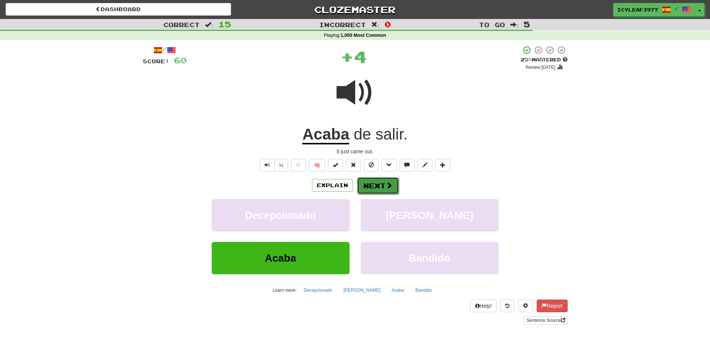
click at [367, 187] on button "Next" at bounding box center [378, 185] width 42 height 17
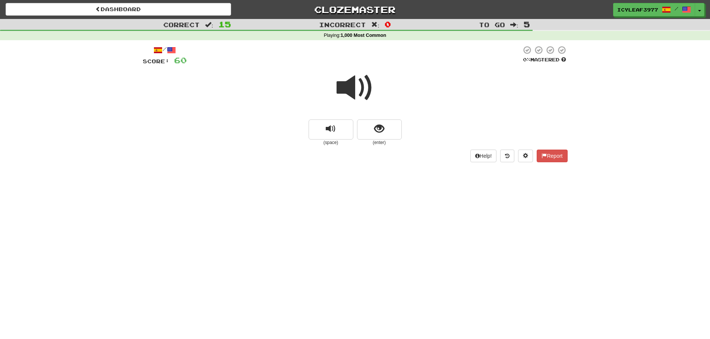
click at [349, 96] on span at bounding box center [355, 87] width 37 height 37
click at [374, 125] on span "show sentence" at bounding box center [379, 129] width 10 height 10
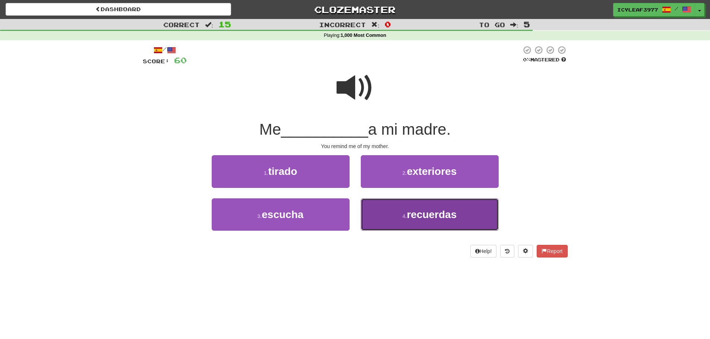
click at [388, 209] on button "4 . recuerdas" at bounding box center [430, 215] width 138 height 32
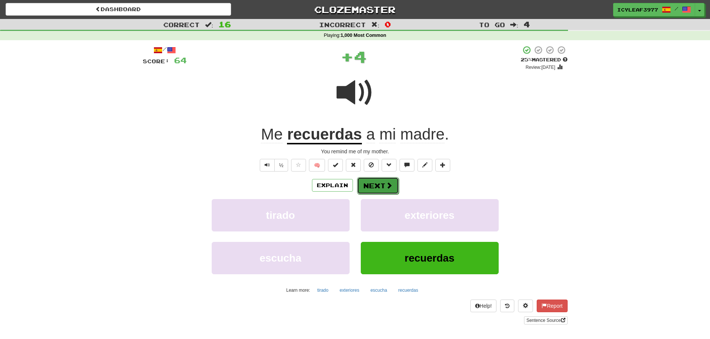
click at [380, 183] on button "Next" at bounding box center [378, 185] width 42 height 17
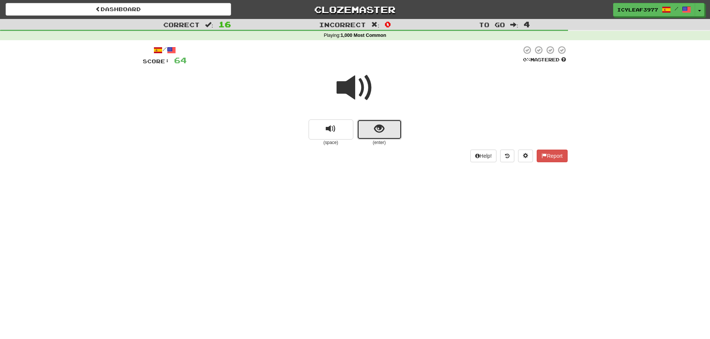
click at [373, 135] on button "show sentence" at bounding box center [379, 130] width 45 height 20
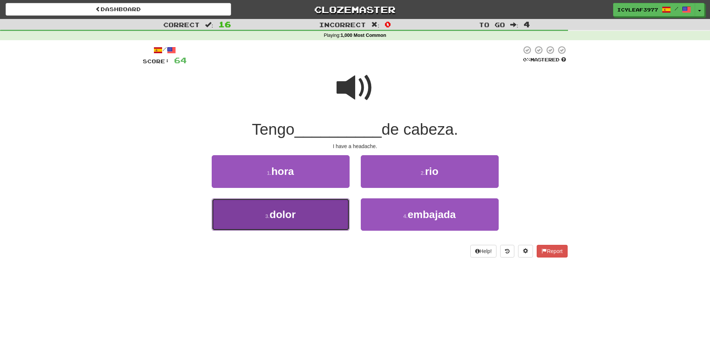
click at [323, 206] on button "3 . dolor" at bounding box center [281, 215] width 138 height 32
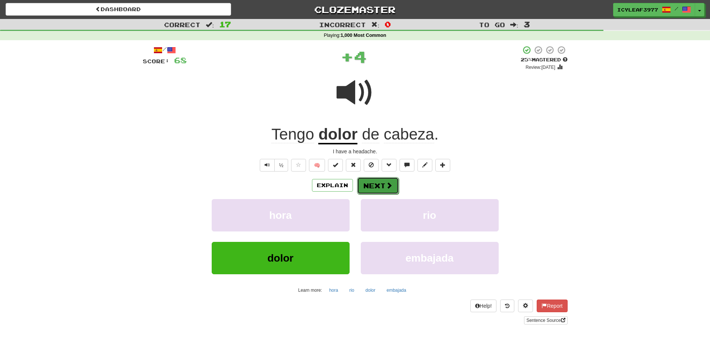
click at [370, 187] on button "Next" at bounding box center [378, 185] width 42 height 17
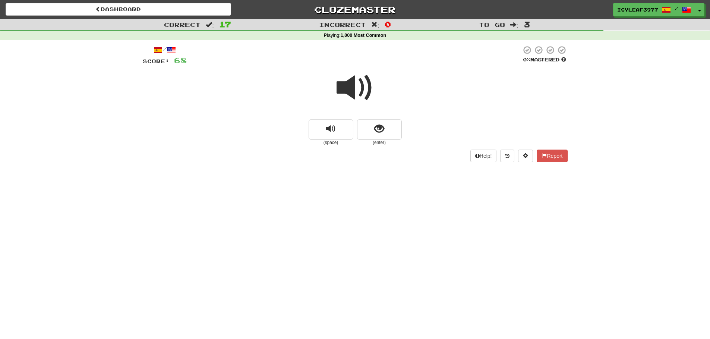
click at [346, 96] on span at bounding box center [355, 87] width 37 height 37
click at [369, 127] on button "show sentence" at bounding box center [379, 130] width 45 height 20
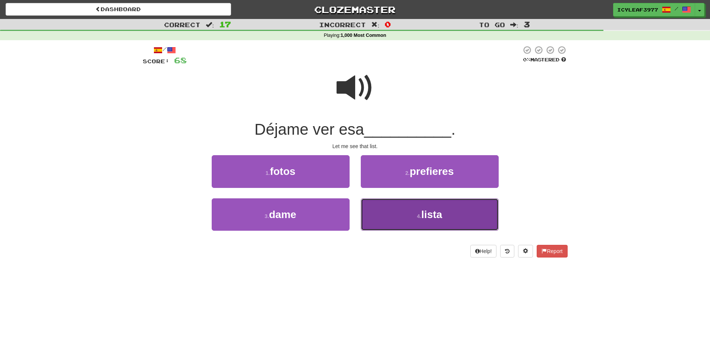
click at [377, 206] on button "4 . lista" at bounding box center [430, 215] width 138 height 32
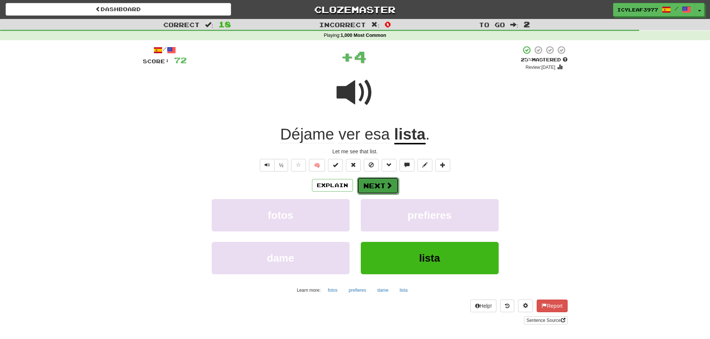
click at [379, 185] on button "Next" at bounding box center [378, 185] width 42 height 17
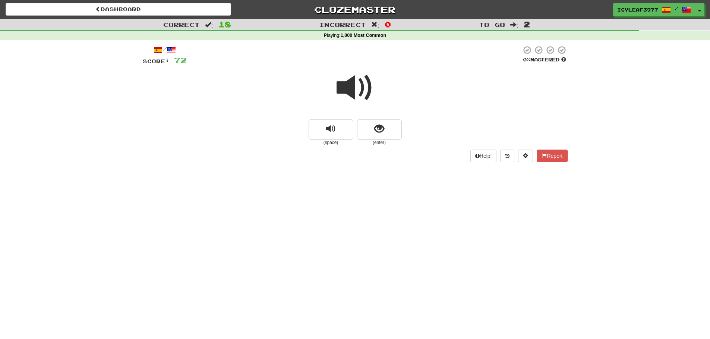
click at [356, 95] on span at bounding box center [355, 87] width 37 height 37
click at [379, 129] on span "show sentence" at bounding box center [379, 129] width 10 height 10
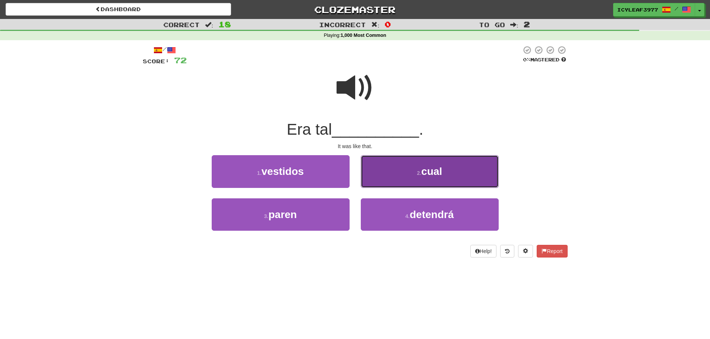
click at [375, 171] on button "2 . cual" at bounding box center [430, 171] width 138 height 32
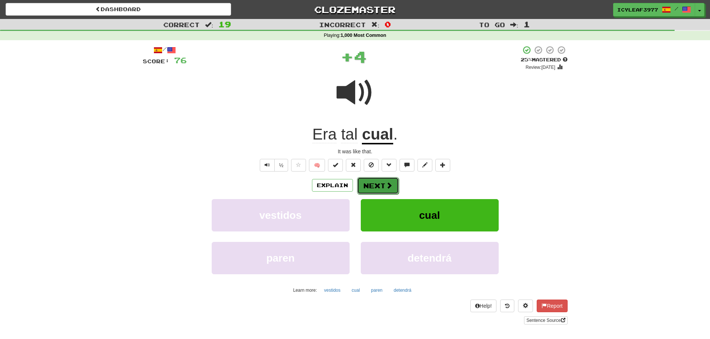
click at [372, 187] on button "Next" at bounding box center [378, 185] width 42 height 17
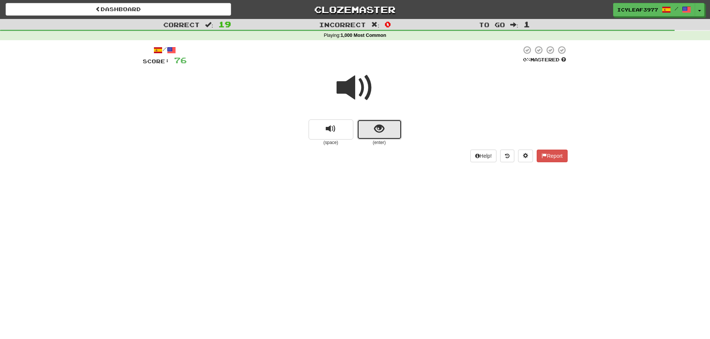
click at [370, 131] on button "show sentence" at bounding box center [379, 130] width 45 height 20
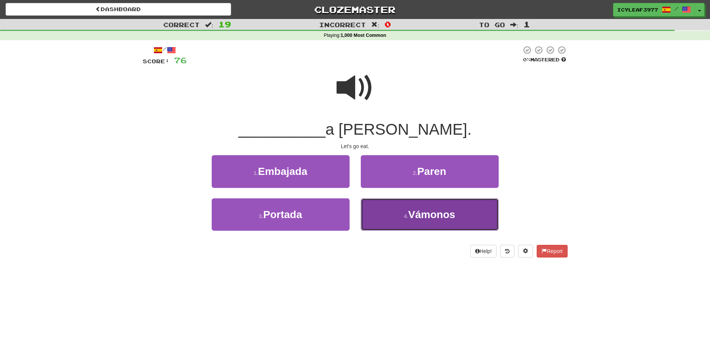
click at [376, 211] on button "4 . Vámonos" at bounding box center [430, 215] width 138 height 32
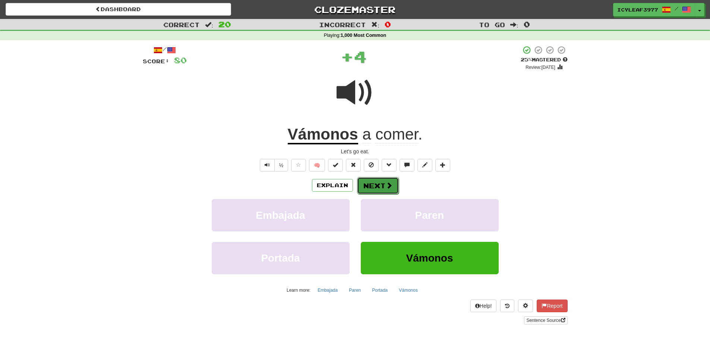
click at [376, 184] on button "Next" at bounding box center [378, 185] width 42 height 17
